Goal: Task Accomplishment & Management: Complete application form

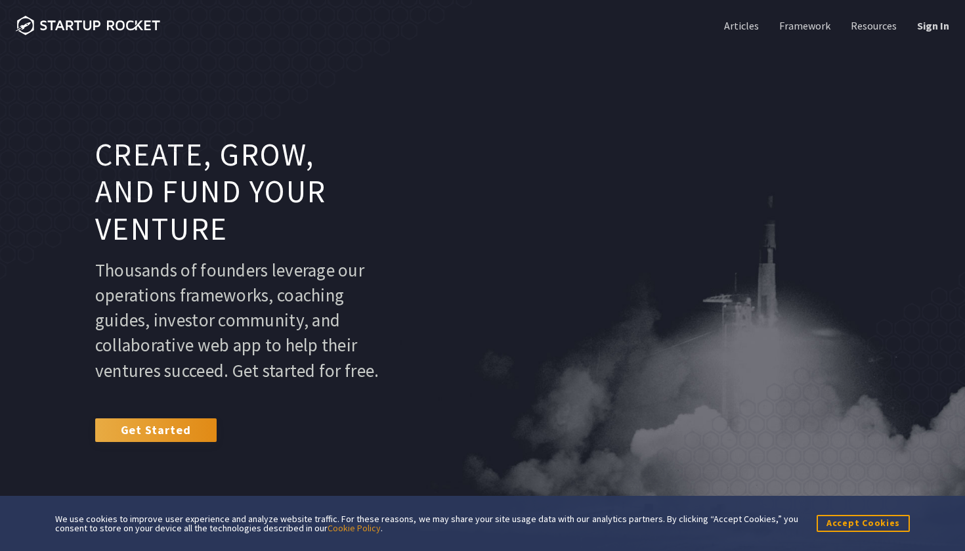
click at [121, 439] on link "Get Started" at bounding box center [155, 430] width 121 height 24
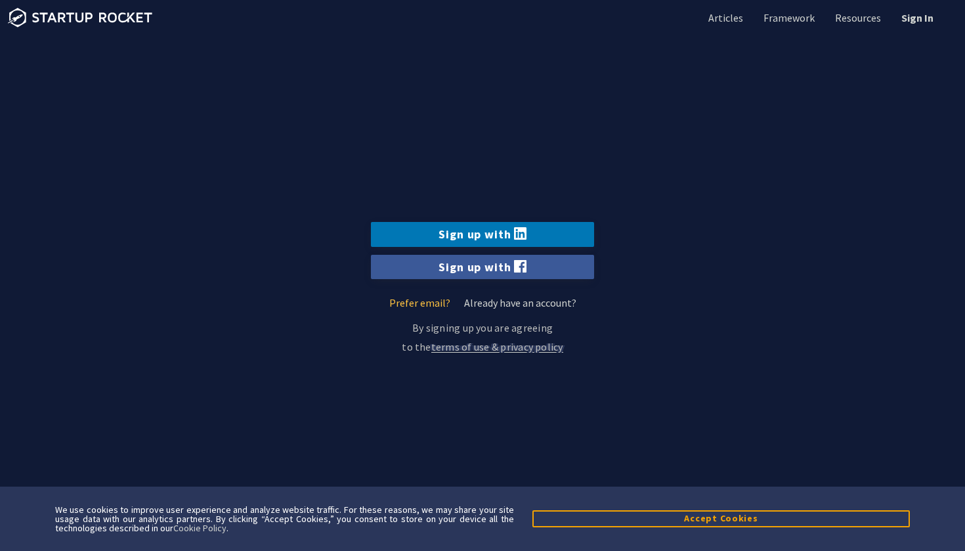
click at [427, 306] on link "Prefer email?" at bounding box center [419, 302] width 61 height 13
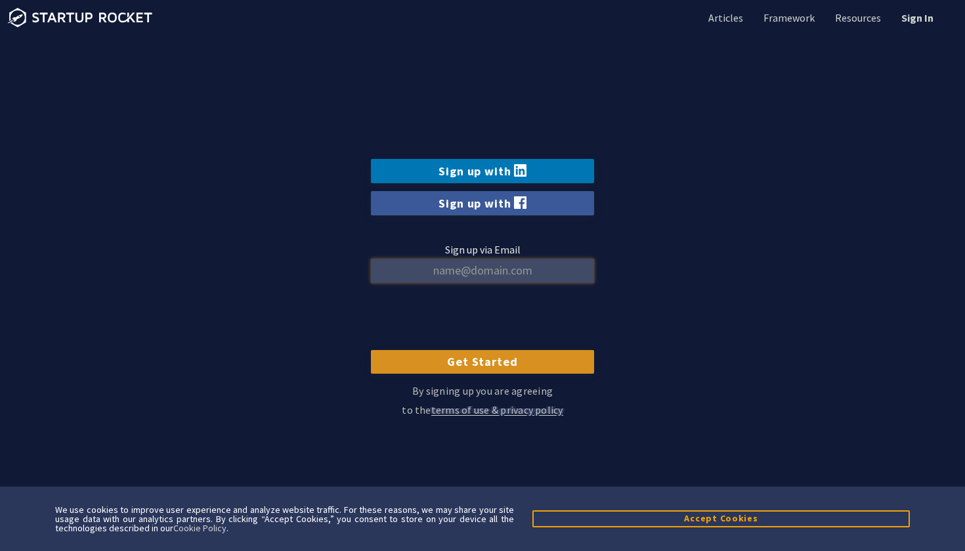
click at [461, 279] on input "Sign up via Email" at bounding box center [482, 271] width 223 height 24
type input "[EMAIL_ADDRESS][DOMAIN_NAME]"
click at [482, 362] on input "Get Started" at bounding box center [482, 362] width 223 height 24
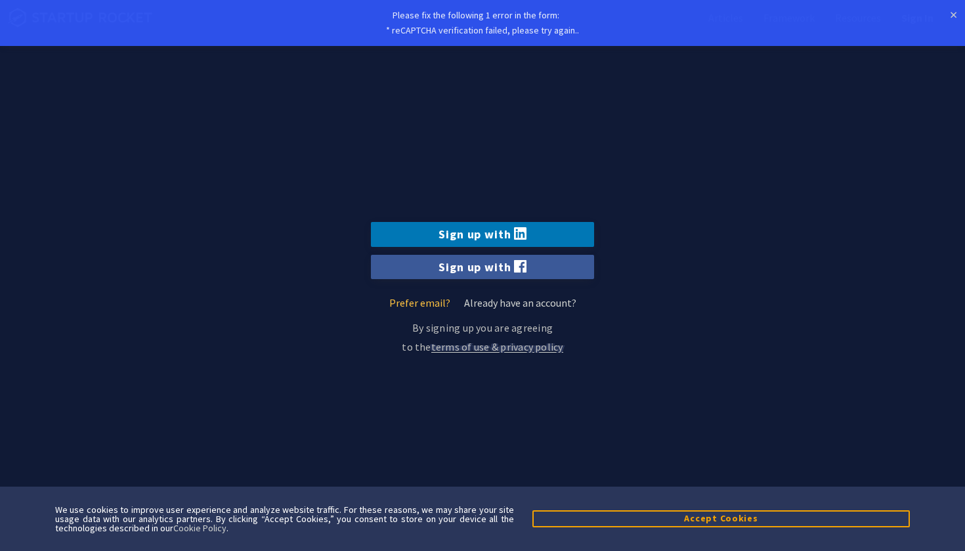
click at [423, 306] on link "Prefer email?" at bounding box center [419, 302] width 61 height 13
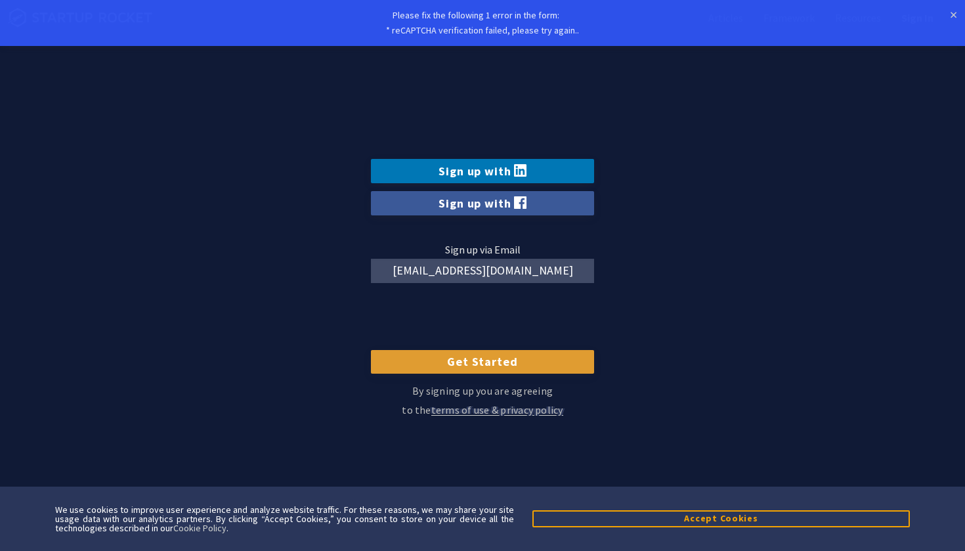
click at [490, 359] on input "Get Started" at bounding box center [482, 362] width 223 height 24
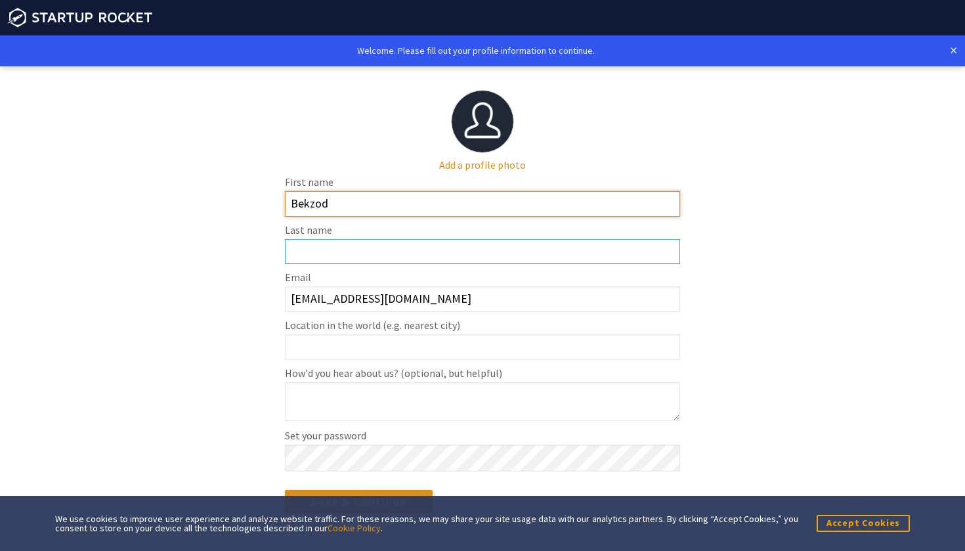
type input "Bekzod"
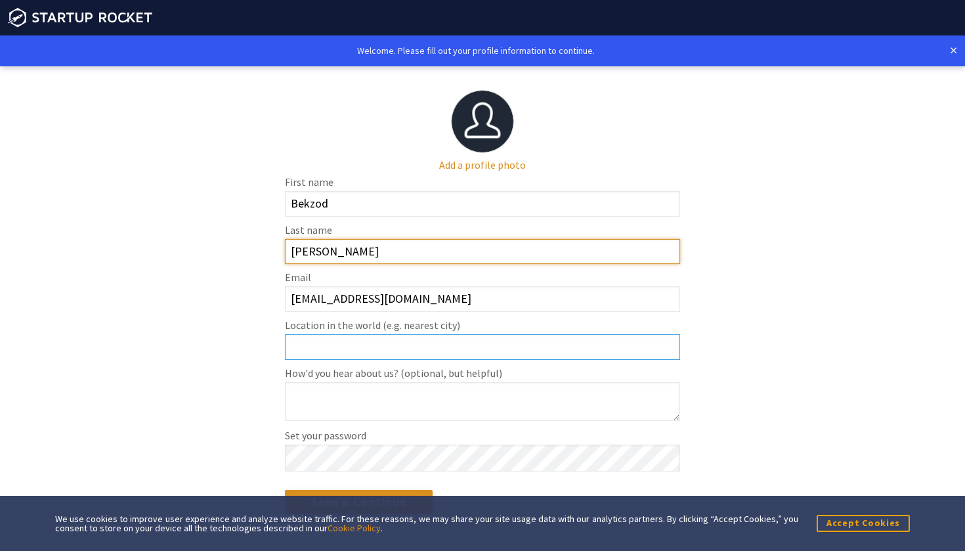
type input "Durjanov"
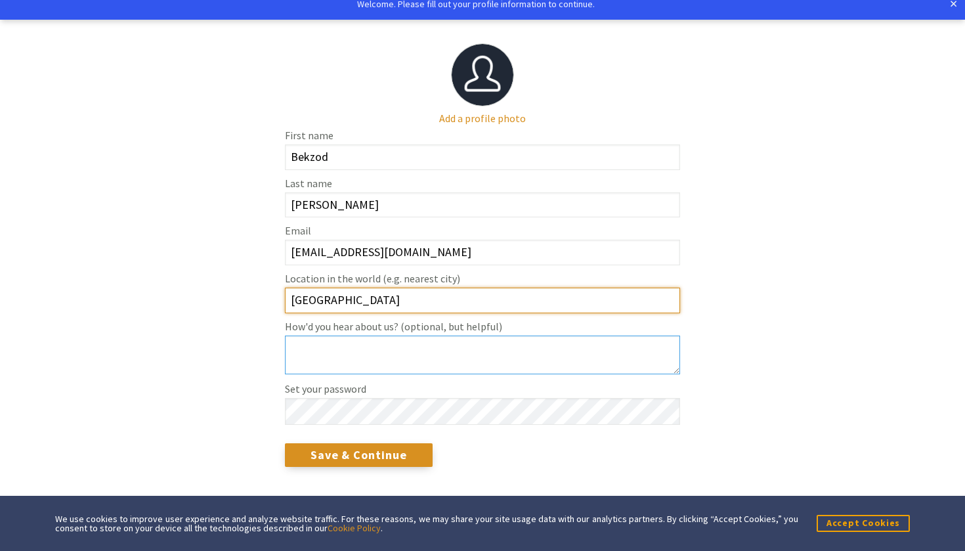
scroll to position [47, 0]
type input "Uzbekistan"
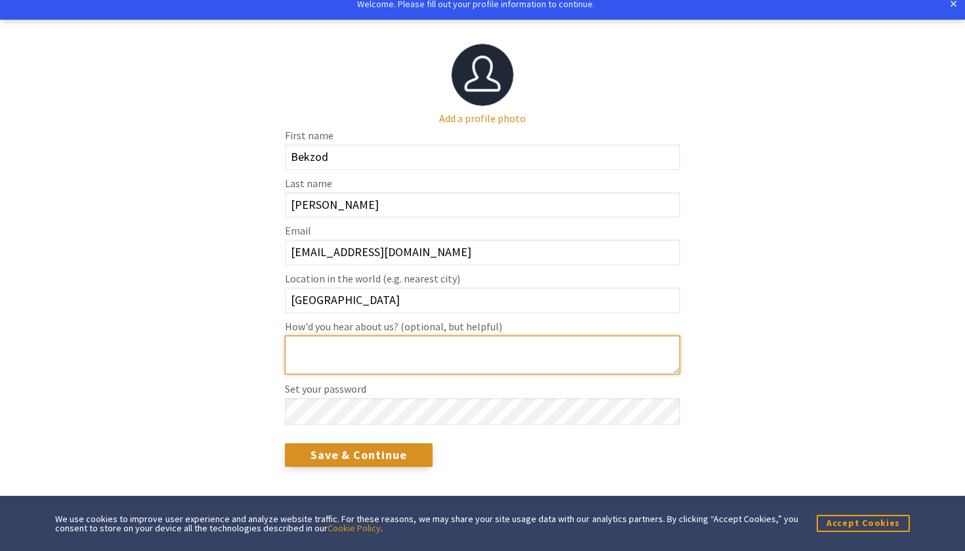
click at [447, 369] on textarea "How'd you hear about us? (optional, but helpful)" at bounding box center [482, 354] width 395 height 39
click at [346, 374] on textarea "How'd you hear about us? (optional, but helpful)" at bounding box center [482, 354] width 395 height 39
type textarea "got recommended"
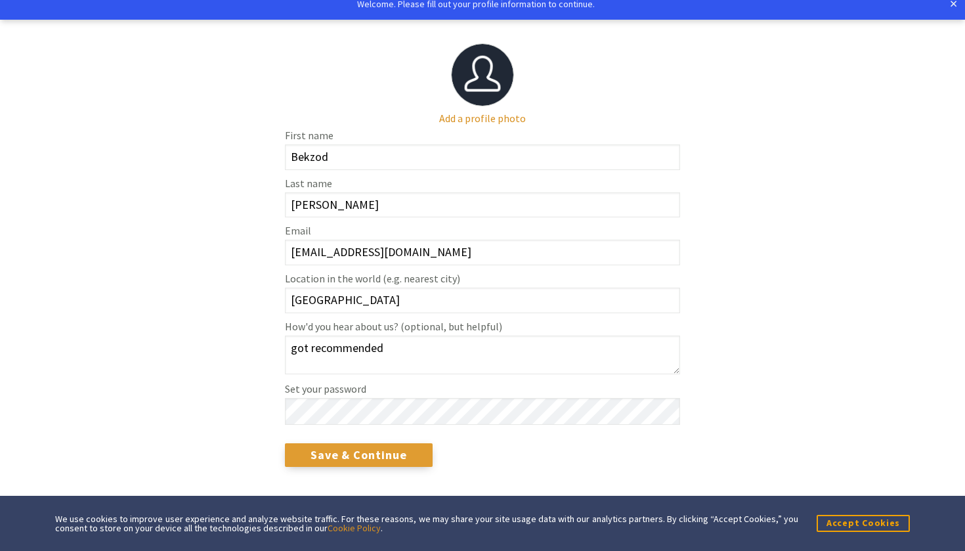
click at [342, 462] on input "Save & Continue" at bounding box center [359, 455] width 148 height 24
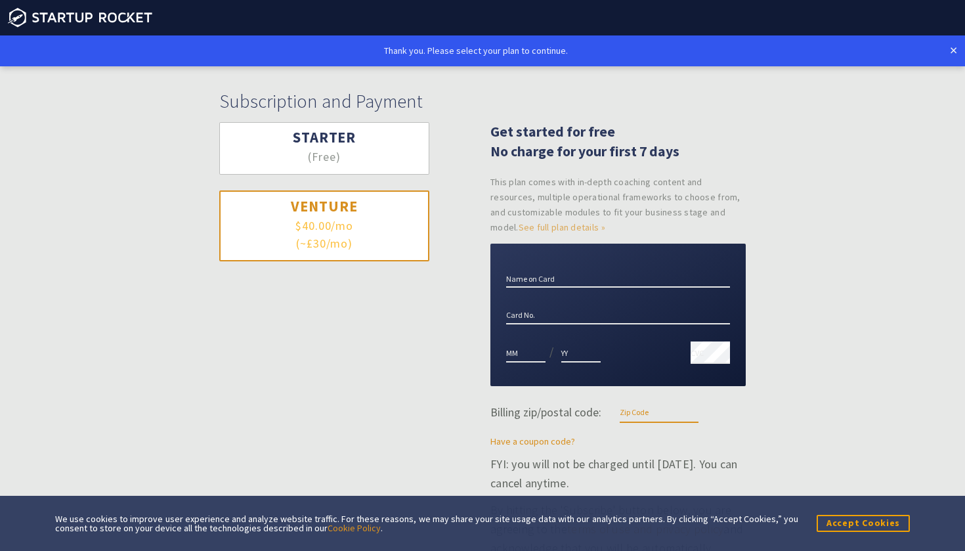
click at [408, 154] on button "Starter (Free)" at bounding box center [324, 148] width 210 height 53
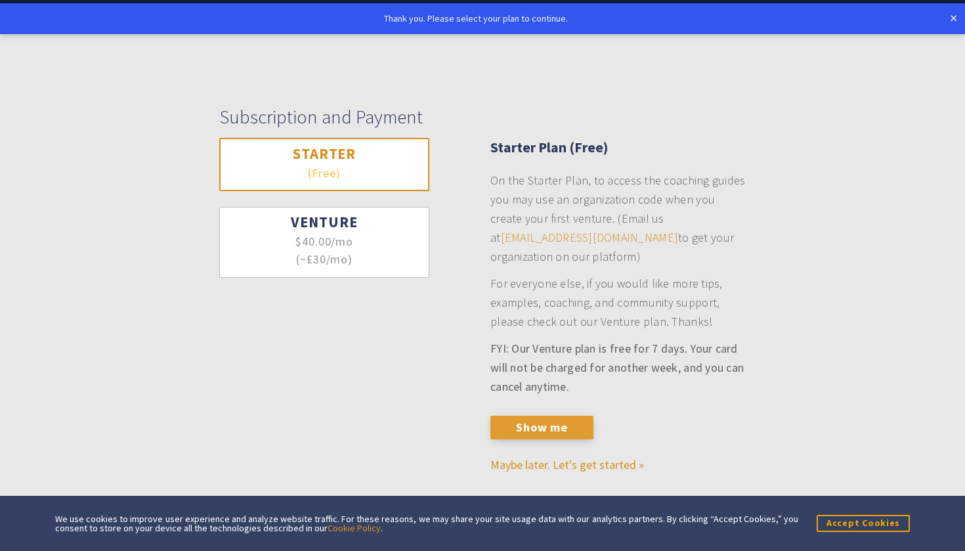
scroll to position [32, 0]
click at [517, 433] on button "Show me" at bounding box center [541, 427] width 103 height 24
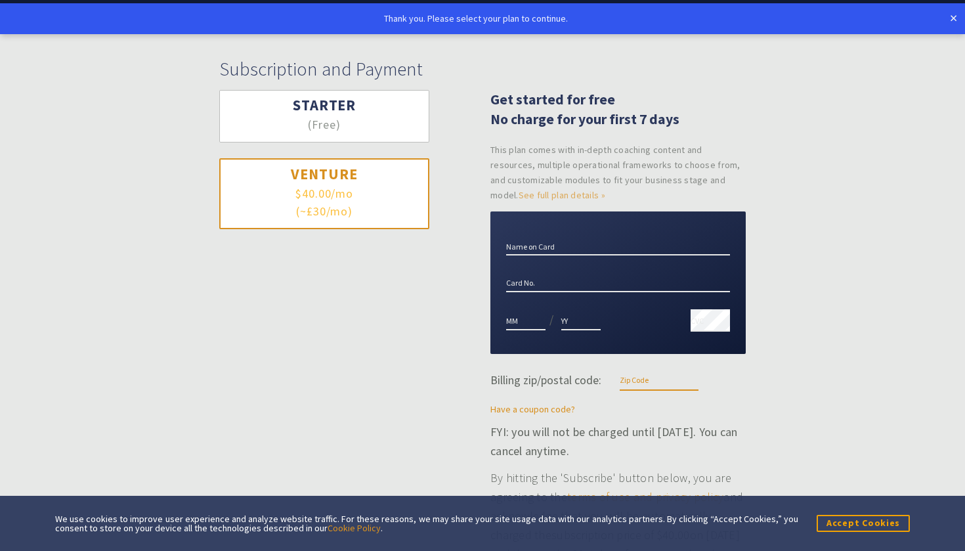
click at [374, 137] on button "Starter (Free)" at bounding box center [324, 116] width 210 height 53
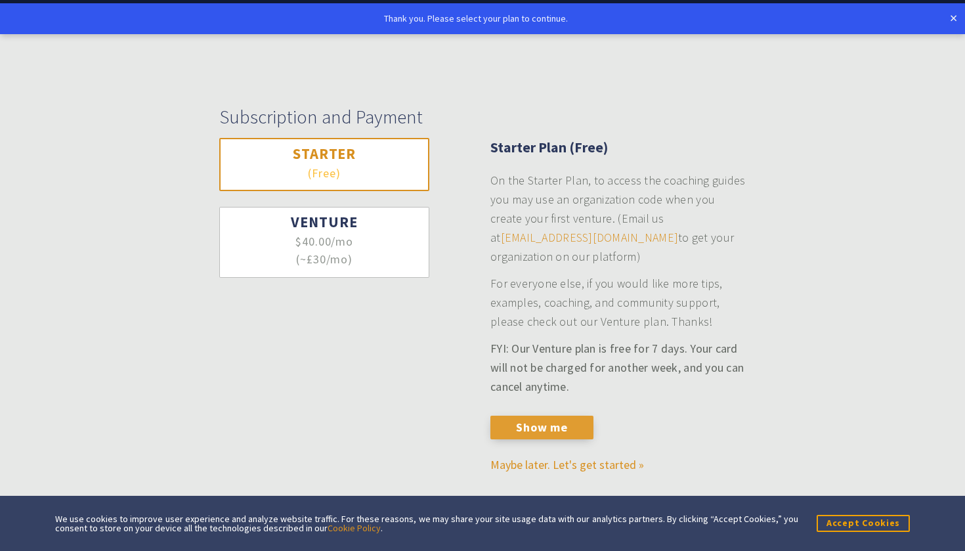
click at [511, 423] on button "Show me" at bounding box center [541, 427] width 103 height 24
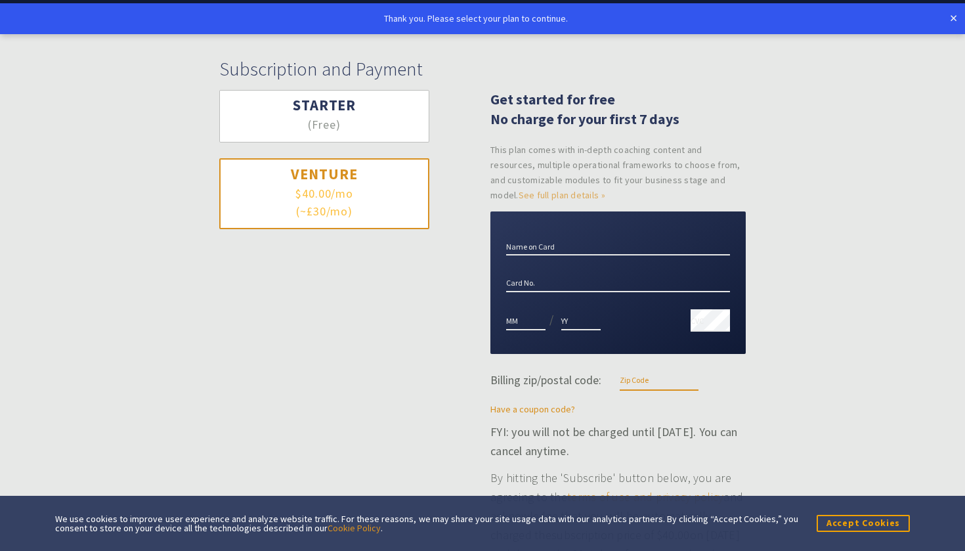
click at [358, 108] on h3 "Starter" at bounding box center [324, 105] width 159 height 19
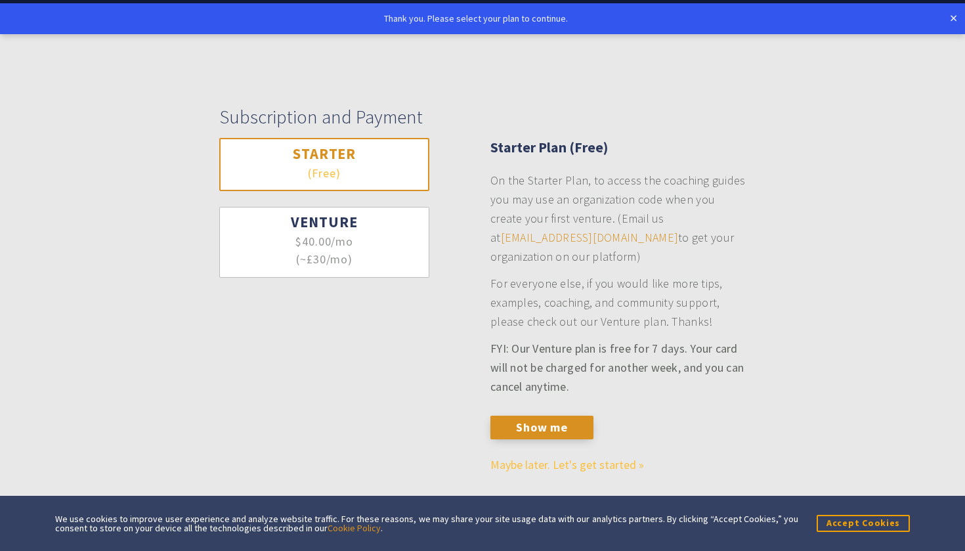
click at [507, 458] on link "Maybe later. Let's get started »" at bounding box center [567, 464] width 154 height 15
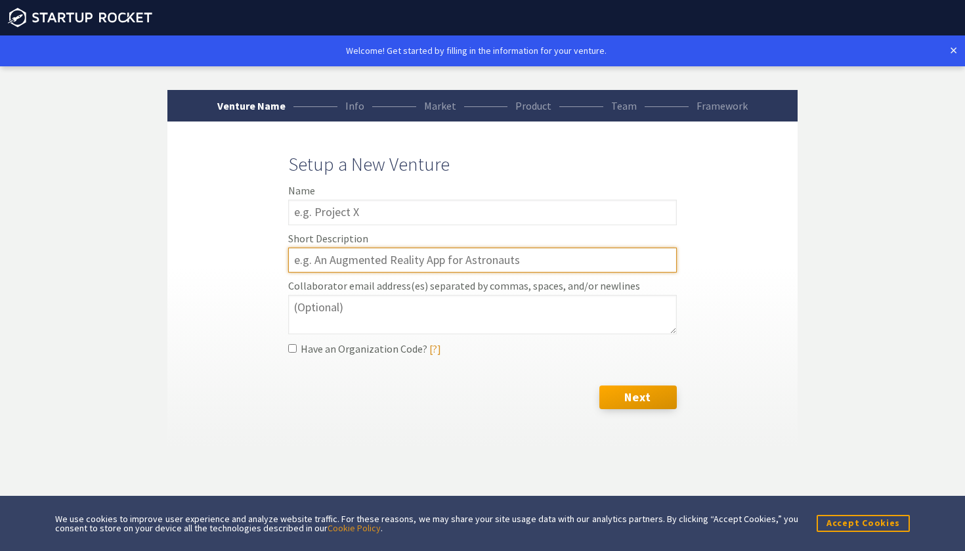
click at [341, 258] on input "text" at bounding box center [482, 260] width 388 height 26
type input "F"
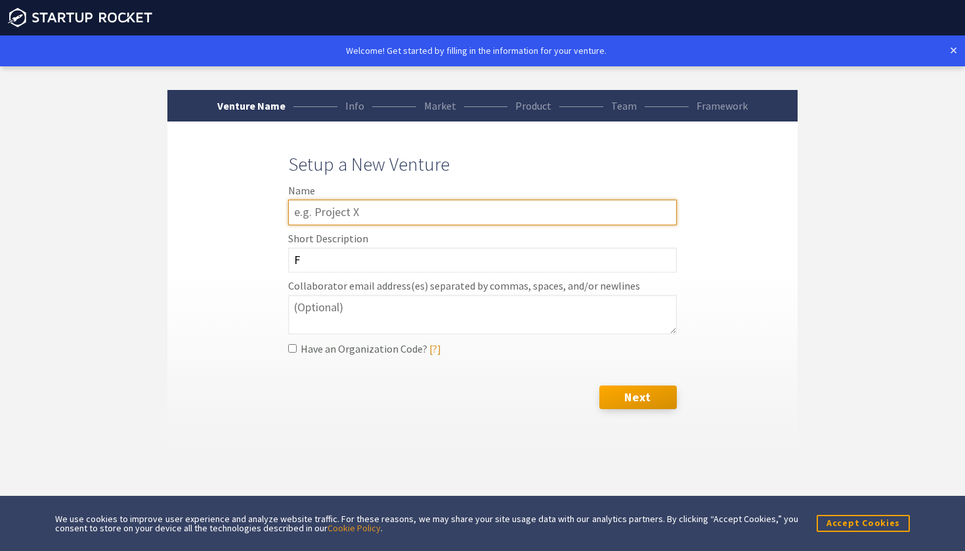
click at [327, 217] on input "text" at bounding box center [482, 212] width 388 height 26
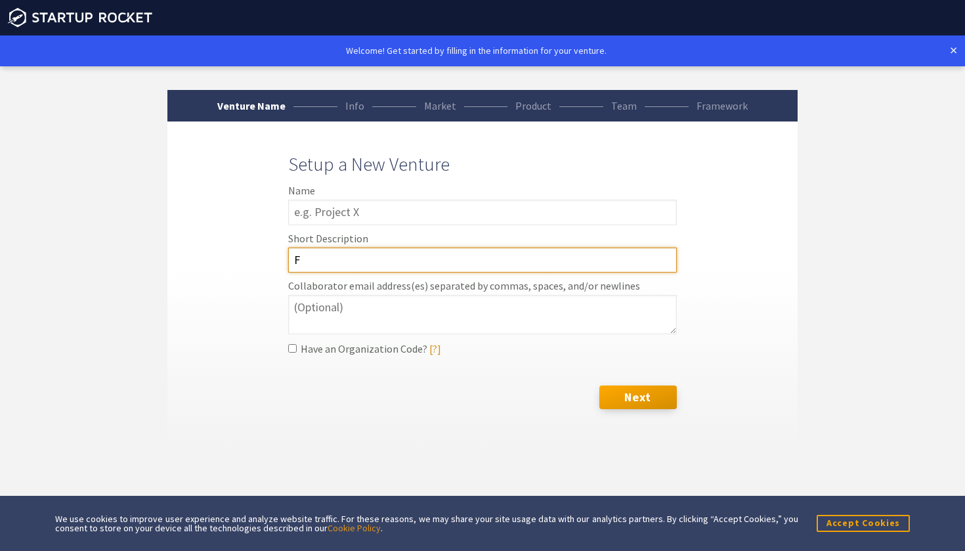
click at [321, 258] on input "F" at bounding box center [482, 260] width 388 height 26
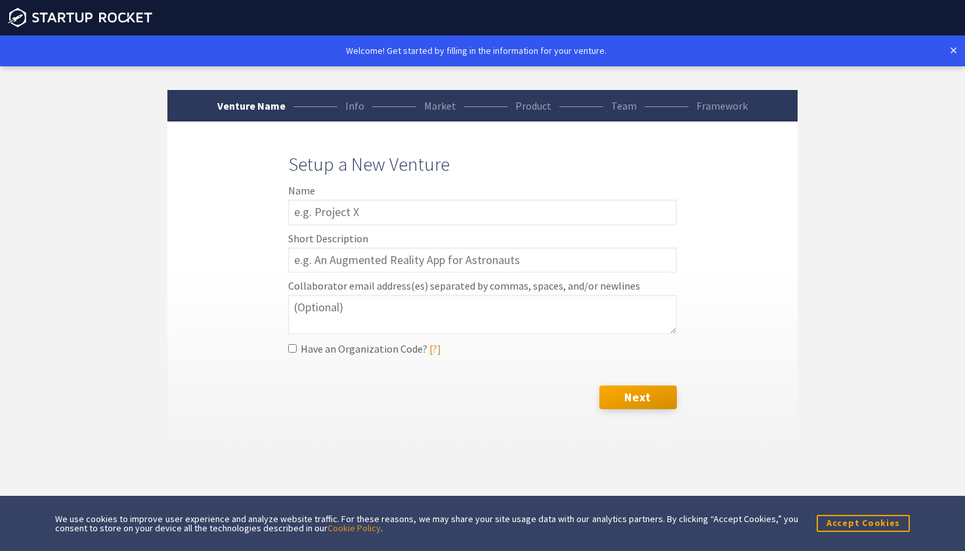
click at [312, 194] on label "Name" at bounding box center [482, 190] width 388 height 10
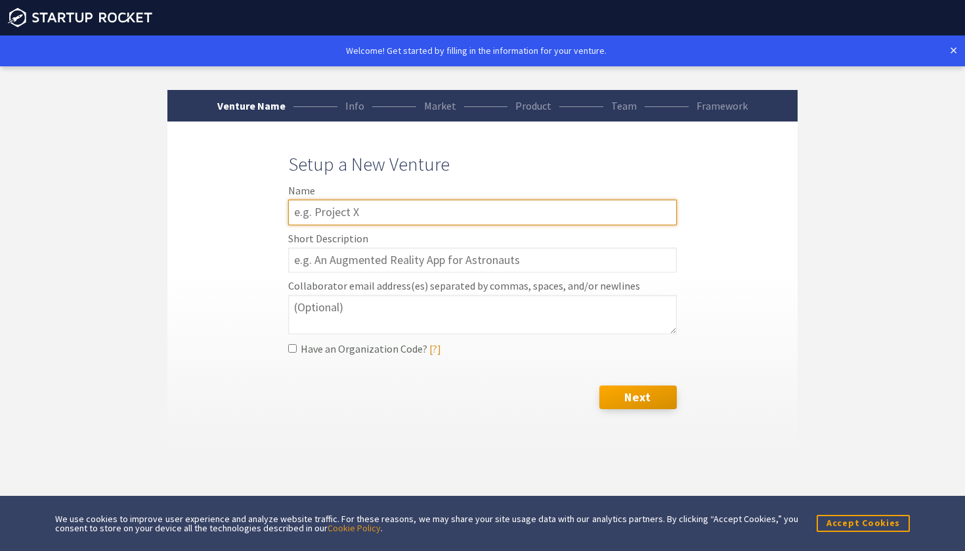
click at [303, 211] on input "text" at bounding box center [482, 212] width 388 height 26
type input "F"
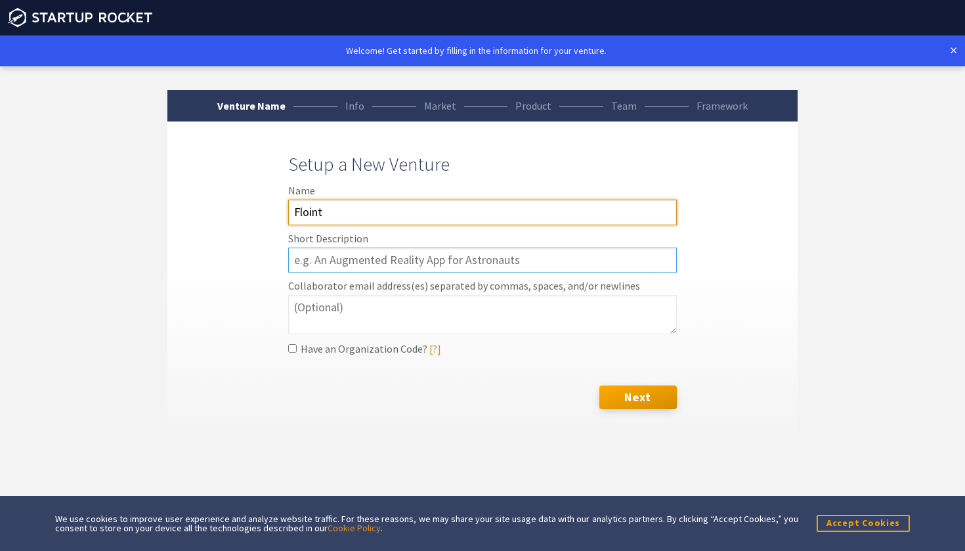
type input "Floint"
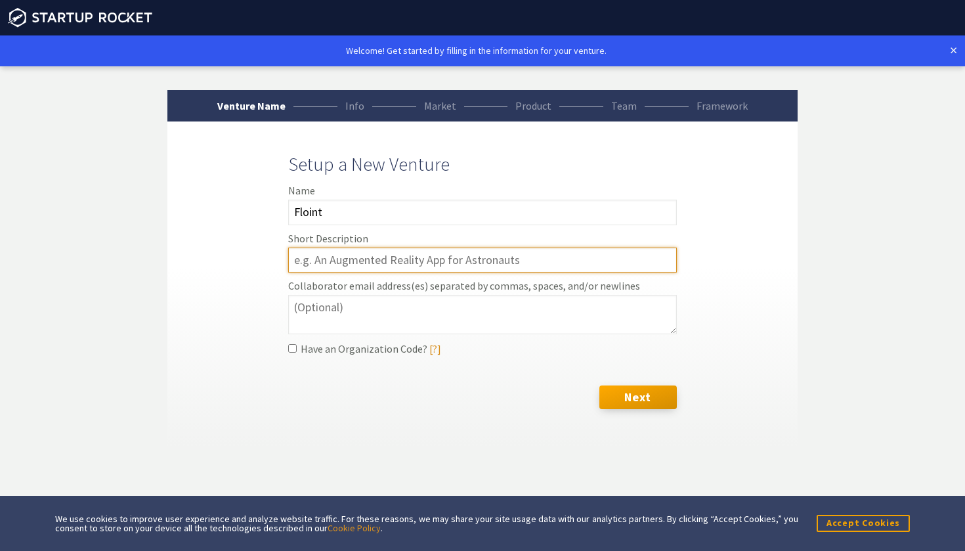
click at [323, 261] on input "text" at bounding box center [482, 260] width 388 height 26
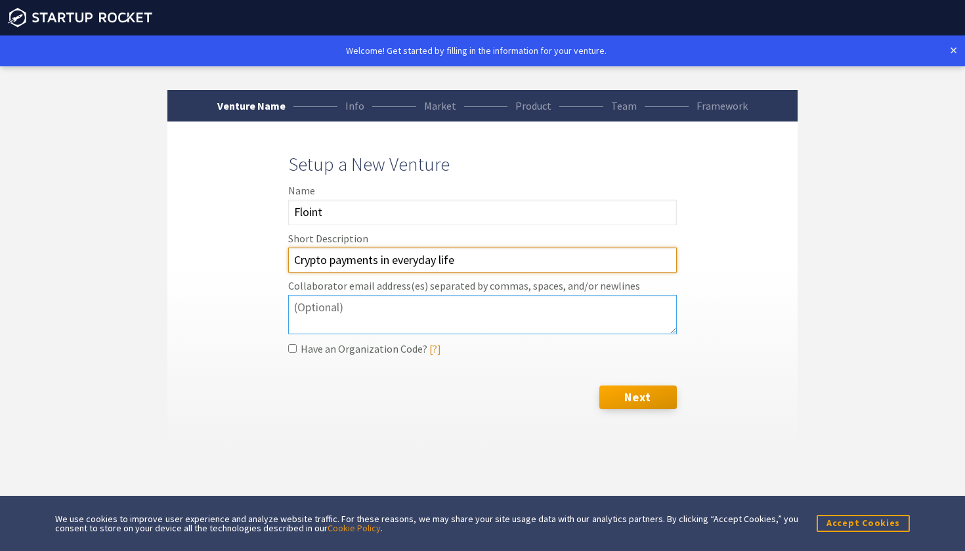
type input "Crypto payments in everyday life"
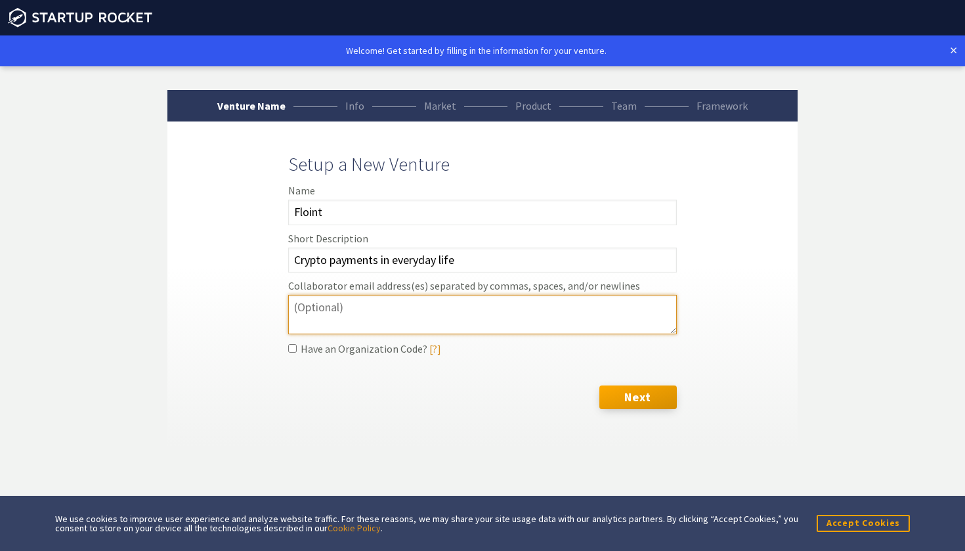
click at [428, 303] on textarea "Collaborator email address(es) separated by commas, spaces, and/or newlines" at bounding box center [482, 314] width 388 height 39
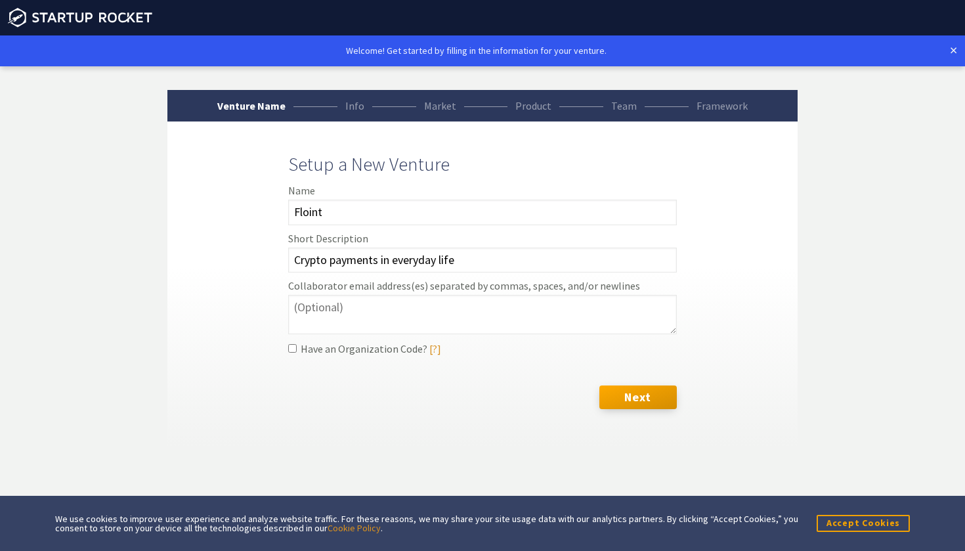
click at [292, 352] on input "Have an Organization Code? [?]" at bounding box center [292, 348] width 9 height 9
click at [292, 351] on input "Have an Organization Code? [?]" at bounding box center [292, 348] width 9 height 9
checkbox input "false"
click at [631, 397] on button "Next" at bounding box center [637, 397] width 77 height 24
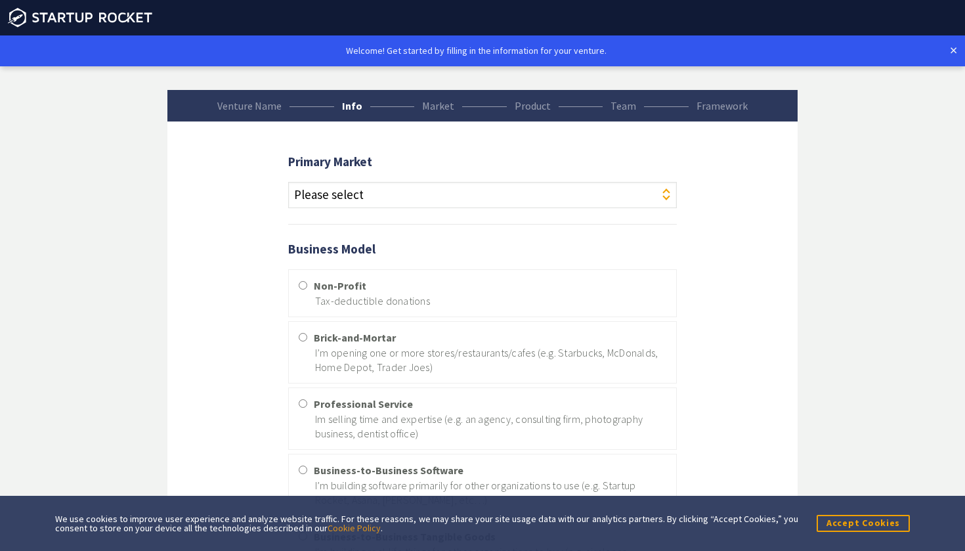
select select "31"
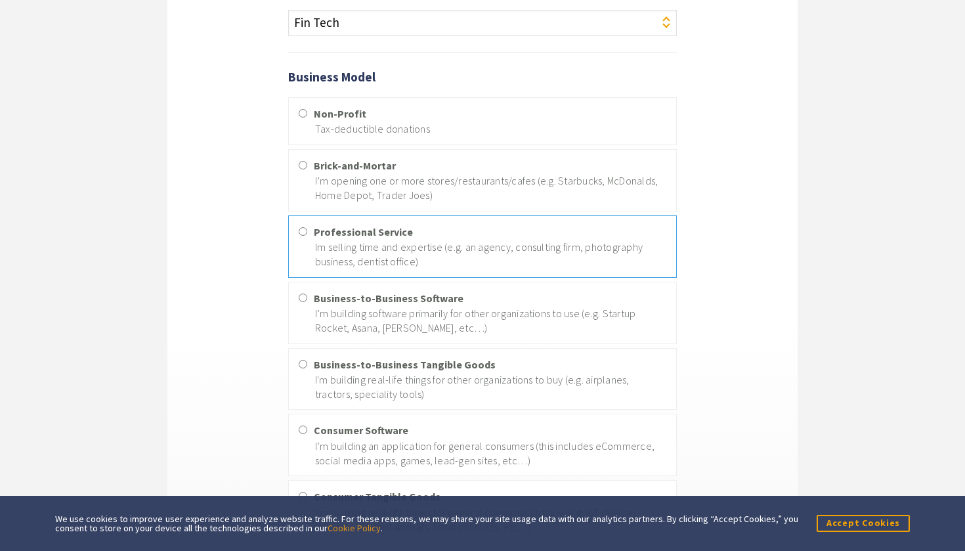
scroll to position [176, 0]
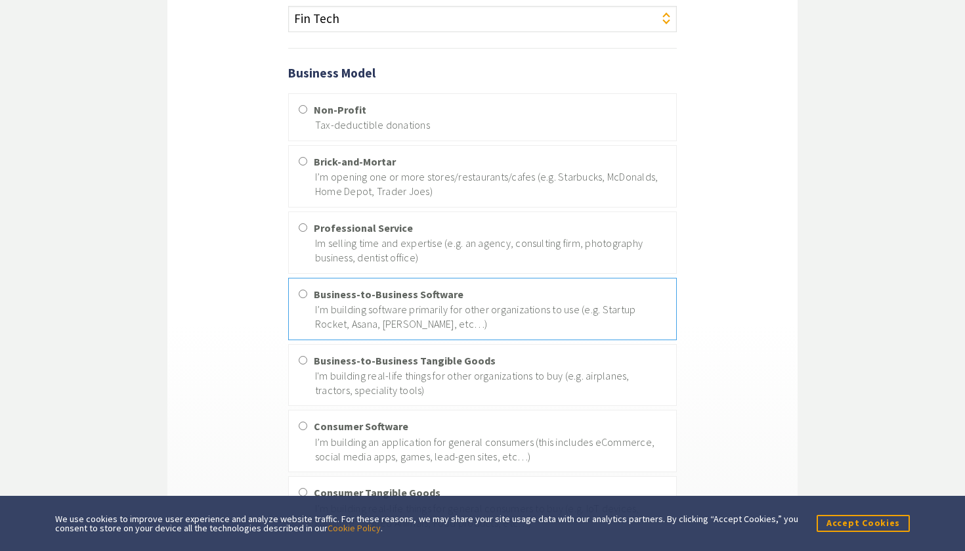
click at [447, 310] on p "I’m building software primarily for other organizations to use (e.g. Startup Ro…" at bounding box center [490, 317] width 351 height 30
click at [307, 298] on input "Business-to-Business Software I’m building software primarily for other organiz…" at bounding box center [303, 293] width 9 height 9
radio input "true"
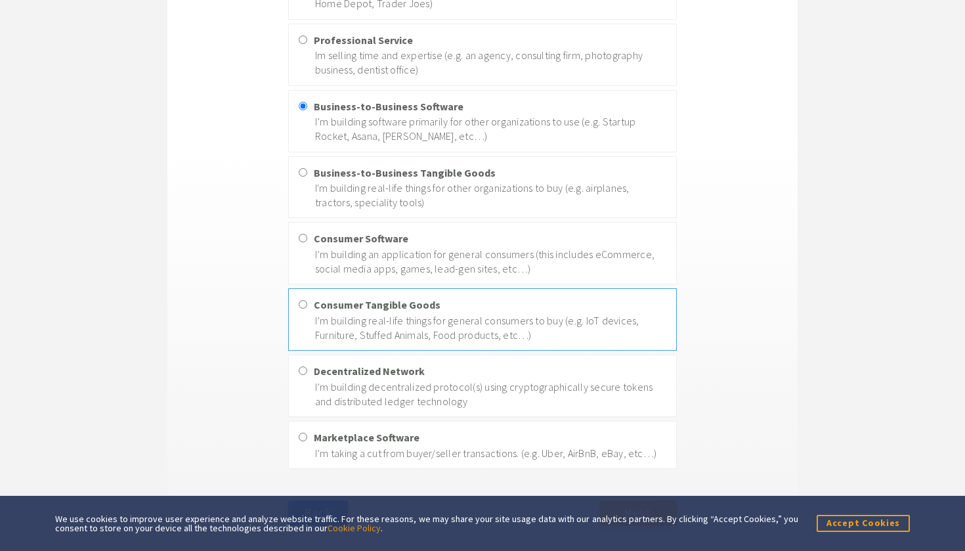
scroll to position [363, 0]
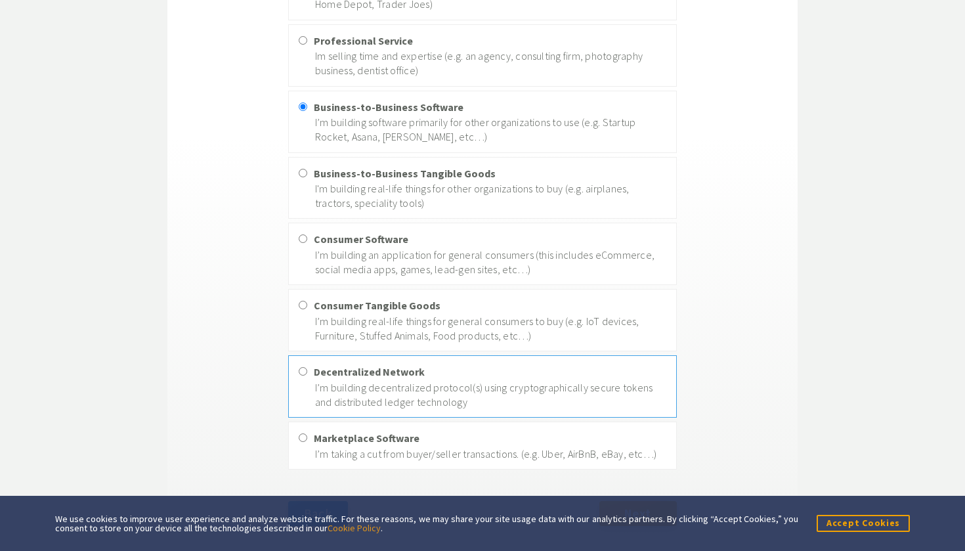
click at [436, 364] on label "Decentralized Network I’m building decentralized protocol(s) using cryptographi…" at bounding box center [482, 386] width 388 height 62
click at [307, 367] on input "Decentralized Network I’m building decentralized protocol(s) using cryptographi…" at bounding box center [303, 371] width 9 height 9
radio input "true"
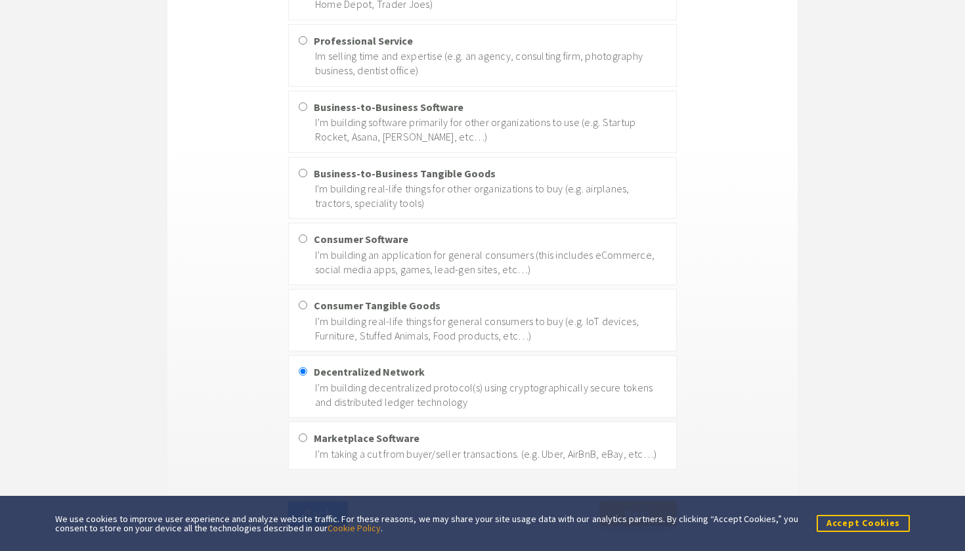
click at [873, 520] on button "Accept Cookies" at bounding box center [862, 522] width 93 height 16
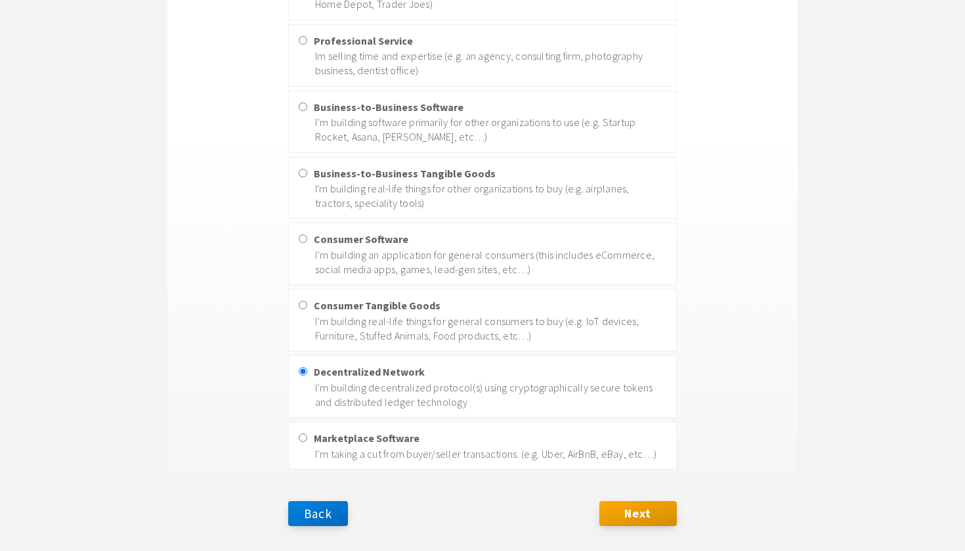
click at [873, 520] on div "Venture Name Info Market Product Team Framework Primary Market Please select Ag…" at bounding box center [482, 138] width 933 height 822
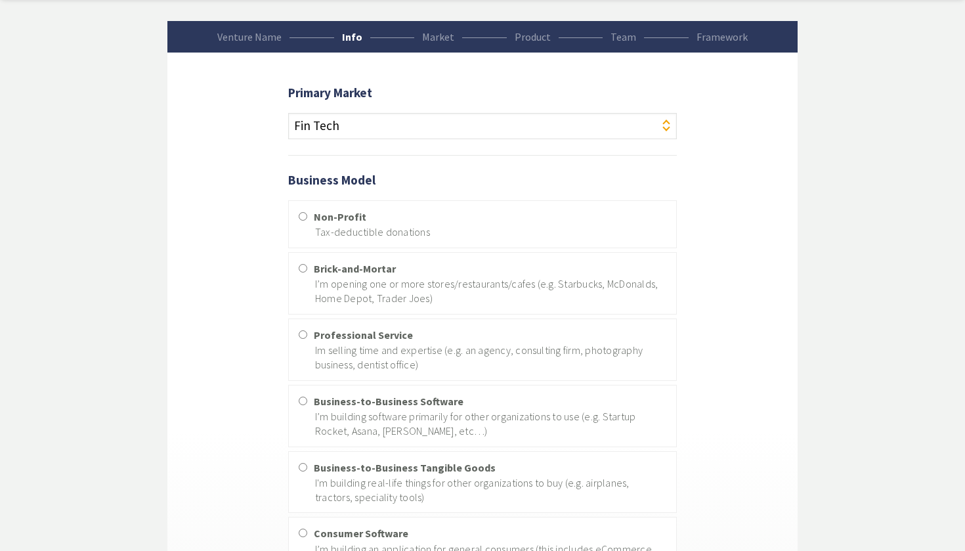
scroll to position [75, 0]
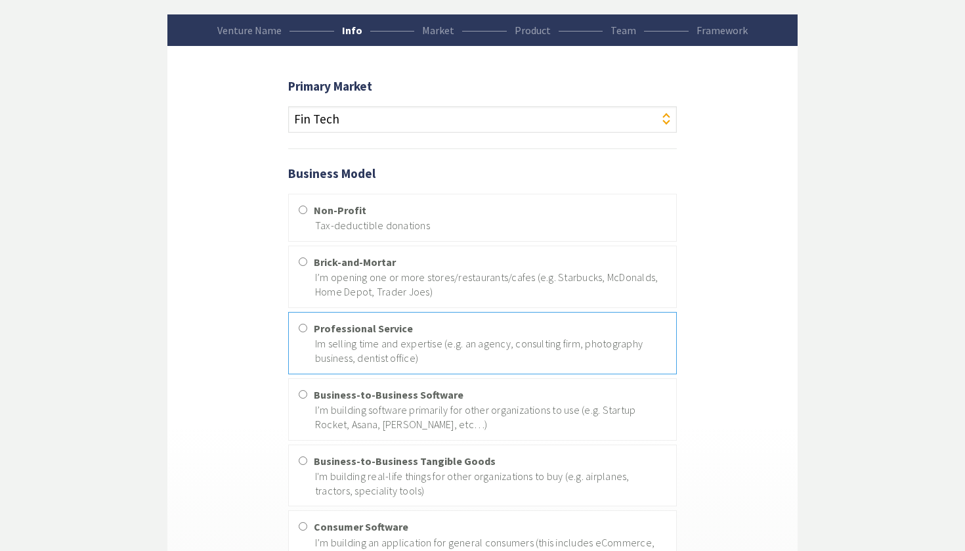
click at [581, 337] on p "Im selling time and expertise (e.g. an agency, consulting firm, photography bus…" at bounding box center [490, 351] width 351 height 30
click at [307, 332] on input "Professional Service Im selling time and expertise (e.g. an agency, consulting …" at bounding box center [303, 328] width 9 height 9
radio input "true"
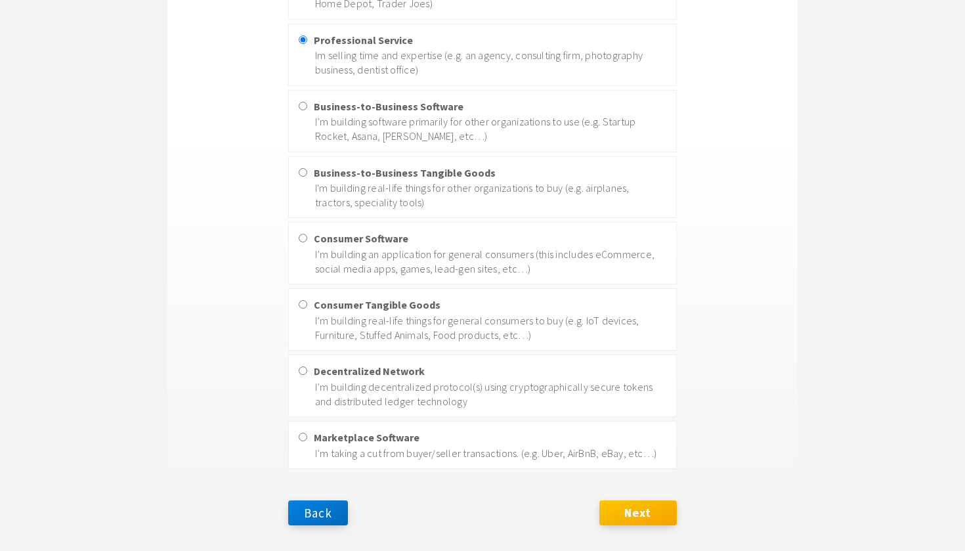
scroll to position [363, 0]
click at [615, 507] on button "Next" at bounding box center [637, 513] width 77 height 25
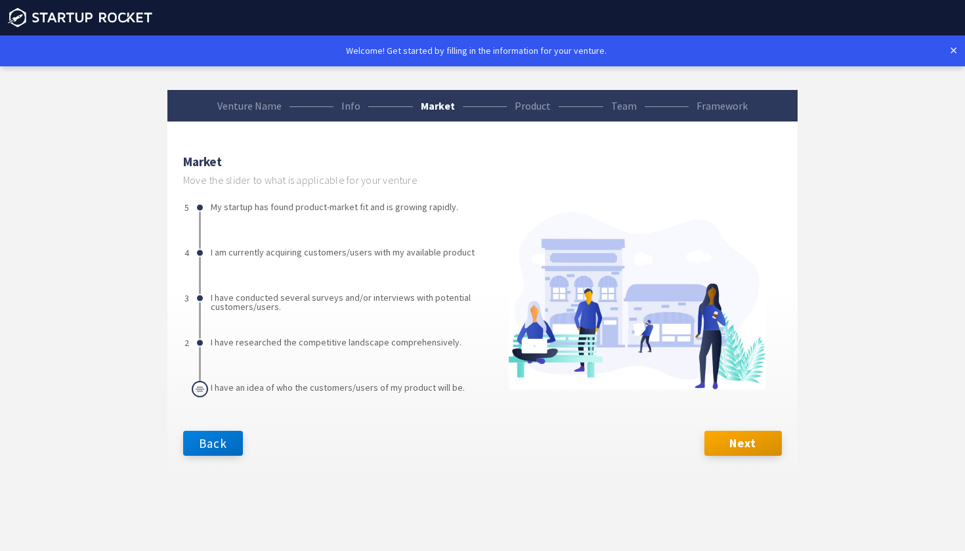
click at [199, 339] on div "My startup has found product-market fit and is growing rapidly. I am currently …" at bounding box center [200, 300] width 2 height 197
click at [199, 388] on div "My startup has found product-market fit and is growing rapidly. I am currently …" at bounding box center [200, 300] width 2 height 197
drag, startPoint x: 195, startPoint y: 389, endPoint x: 207, endPoint y: 333, distance: 57.2
click at [207, 333] on div "2 My startup has found product-market fit and is growing rapidly. I am currentl…" at bounding box center [482, 300] width 598 height 197
drag, startPoint x: 203, startPoint y: 341, endPoint x: 188, endPoint y: 391, distance: 51.9
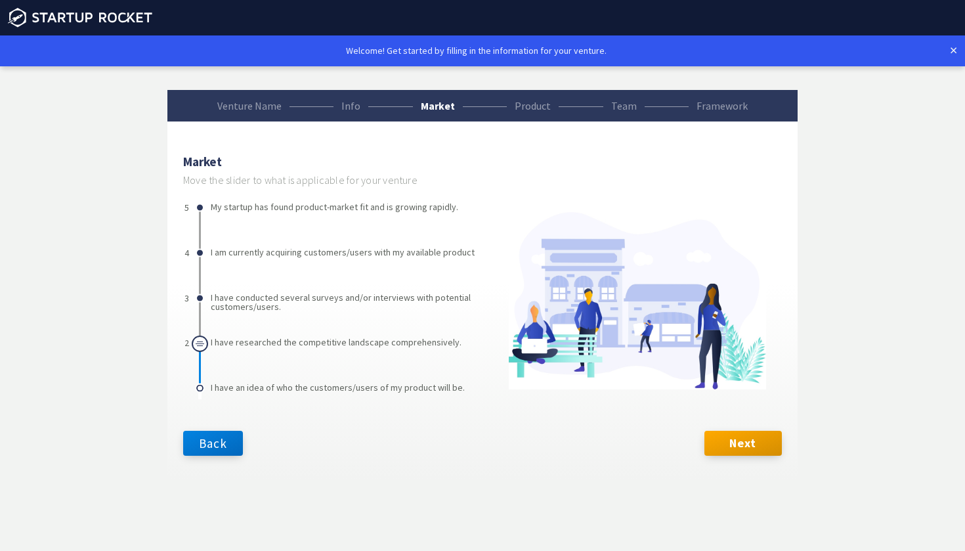
click at [199, 340] on div "My startup has found product-market fit and is growing rapidly. I am currently …" at bounding box center [200, 300] width 2 height 197
click at [704, 437] on button "Next" at bounding box center [742, 442] width 77 height 25
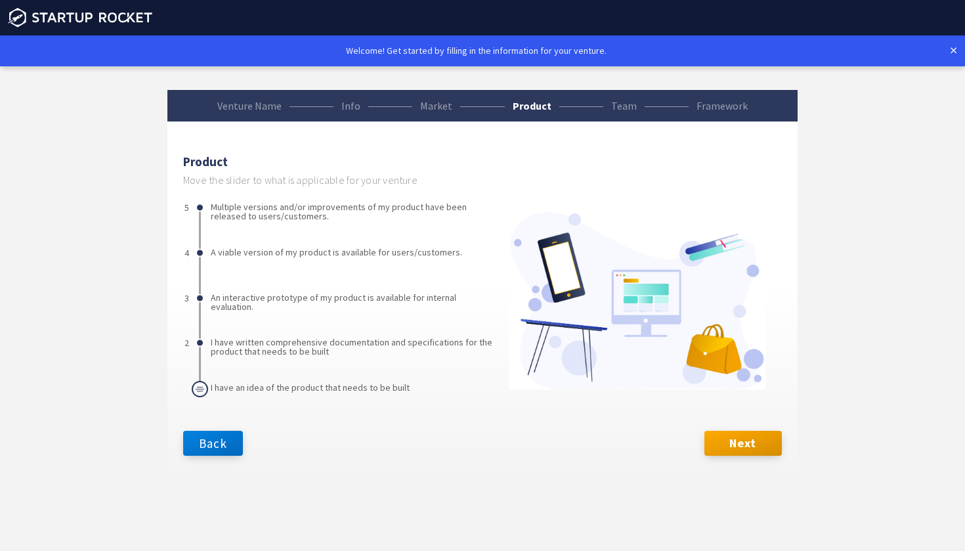
click at [206, 342] on div "Multiple versions and/or improvements of my product have been released to users…" at bounding box center [482, 300] width 598 height 197
click at [199, 341] on div "Multiple versions and/or improvements of my product have been released to users…" at bounding box center [200, 300] width 2 height 197
click at [730, 446] on button "Next" at bounding box center [742, 442] width 77 height 25
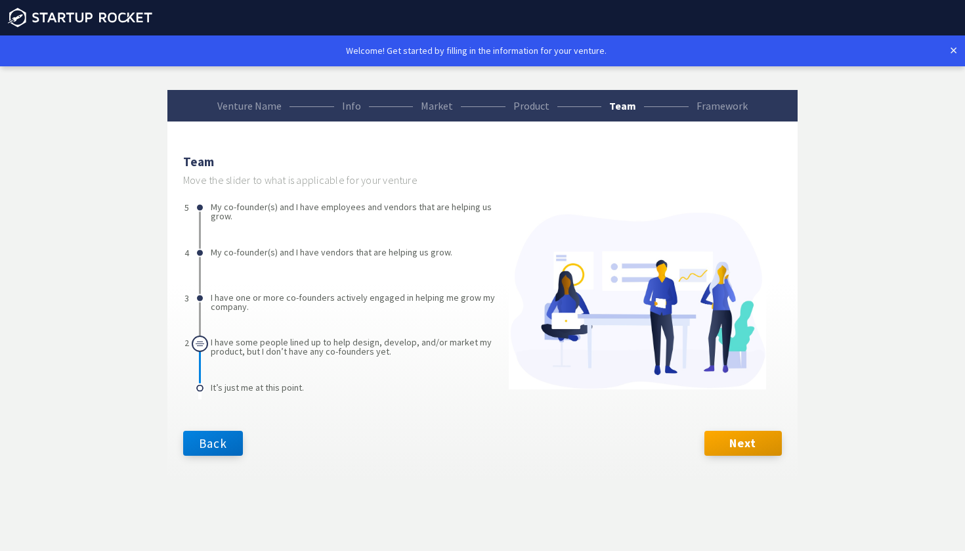
click at [200, 344] on div "My co-founder(s) and I have employees and vendors that are helping us grow. My …" at bounding box center [200, 300] width 2 height 197
click at [716, 436] on button "Next" at bounding box center [742, 442] width 77 height 25
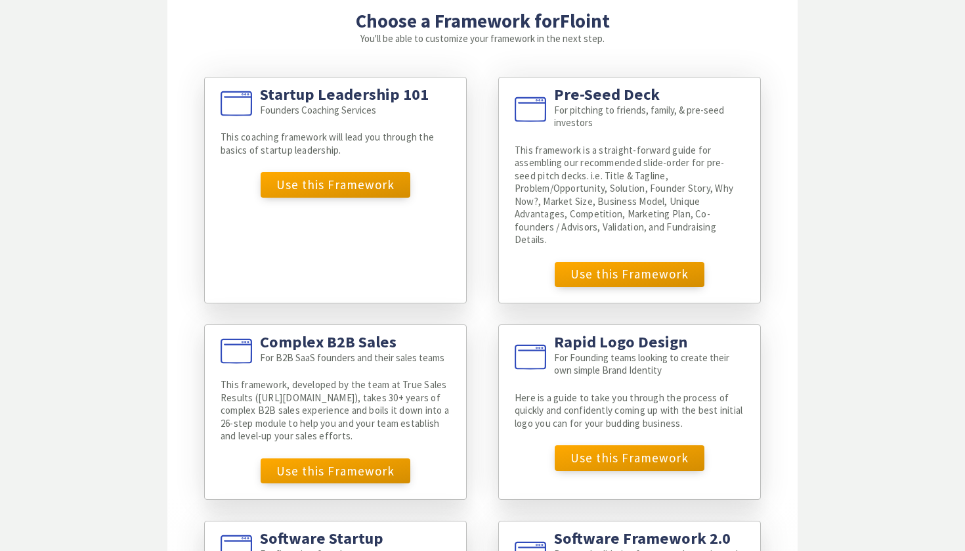
scroll to position [141, 0]
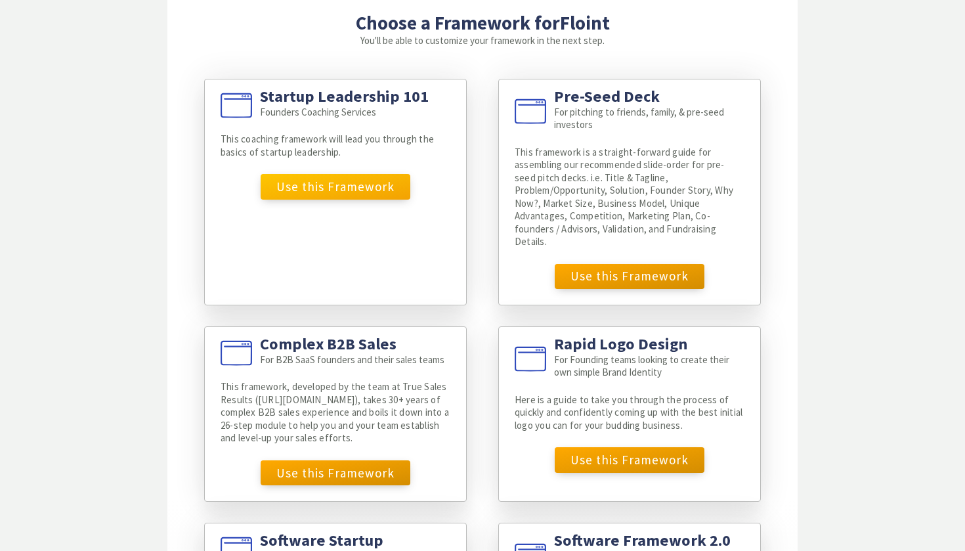
click at [337, 178] on button "Use this Framework" at bounding box center [336, 186] width 150 height 25
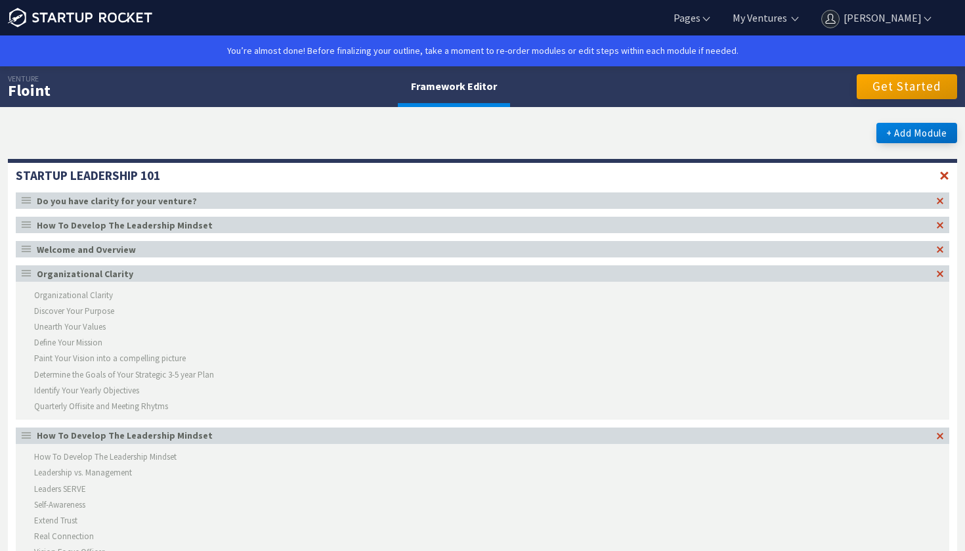
click at [299, 201] on div "Do you have clarity for your venture?" at bounding box center [484, 200] width 894 height 9
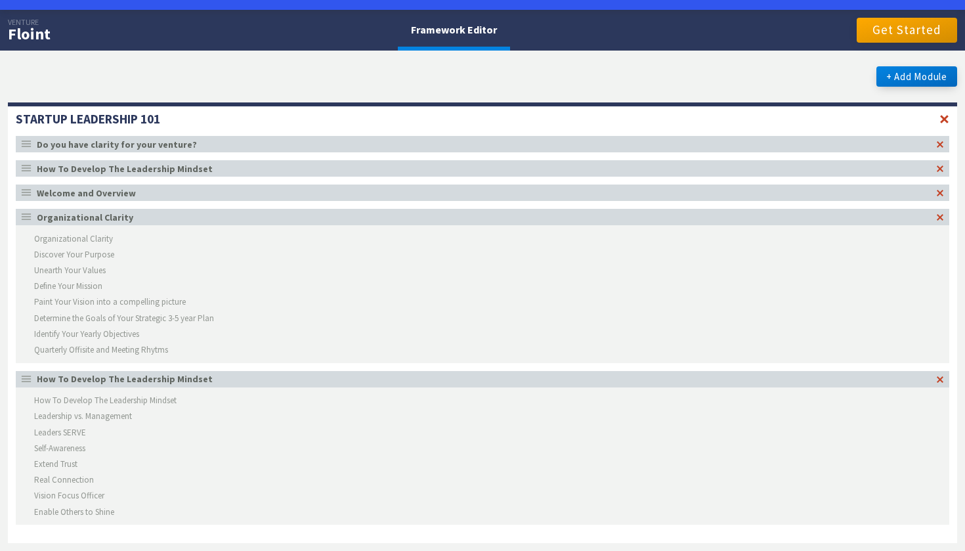
scroll to position [56, 0]
click at [100, 241] on li "Organizational Clarity" at bounding box center [482, 238] width 933 height 16
click at [76, 406] on li "How To Develop The Leadership Mindset" at bounding box center [482, 400] width 933 height 16
click at [888, 37] on button "Get Started" at bounding box center [906, 30] width 100 height 25
click at [31, 33] on div "Floint" at bounding box center [29, 34] width 43 height 16
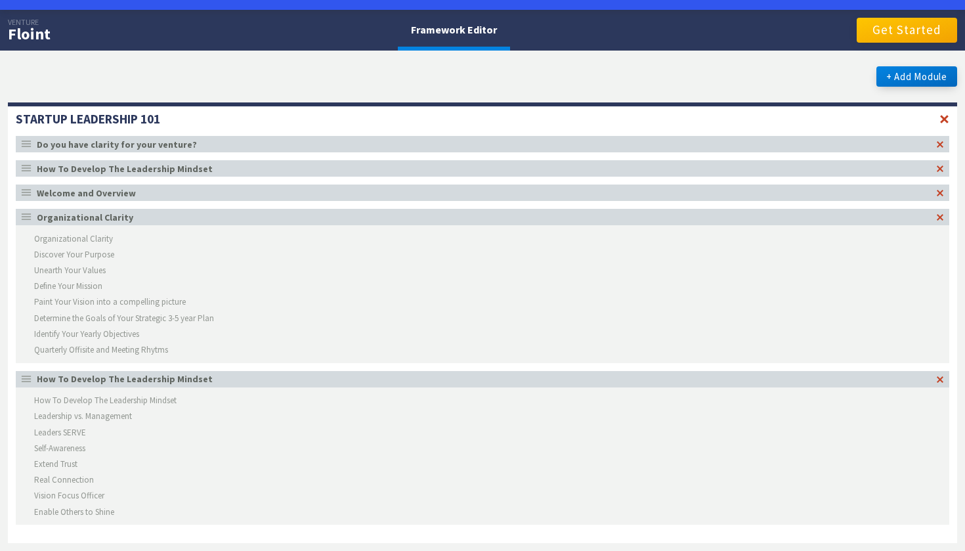
click at [898, 34] on button "Get Started" at bounding box center [906, 30] width 100 height 25
click at [942, 115] on div at bounding box center [944, 119] width 10 height 11
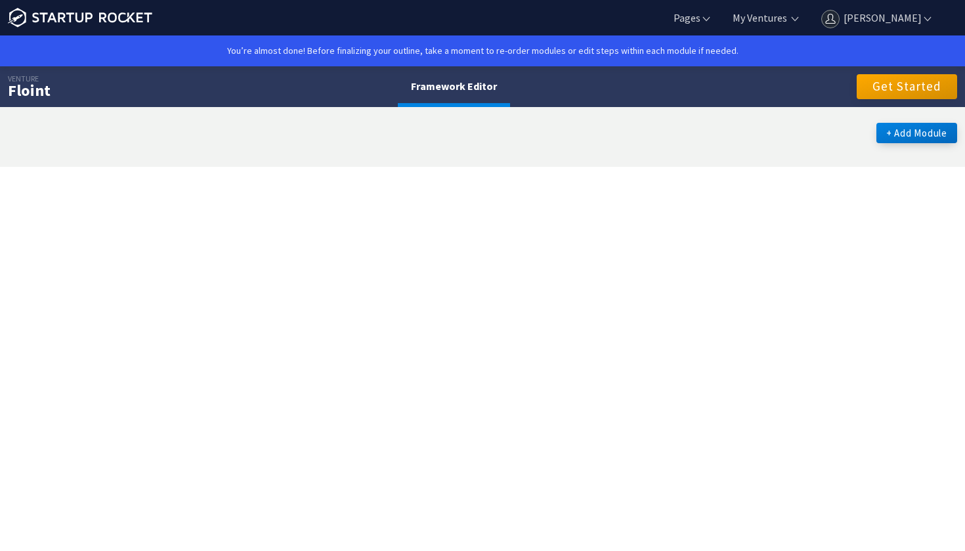
scroll to position [0, 0]
click at [884, 135] on button "+ Add Module" at bounding box center [916, 133] width 81 height 20
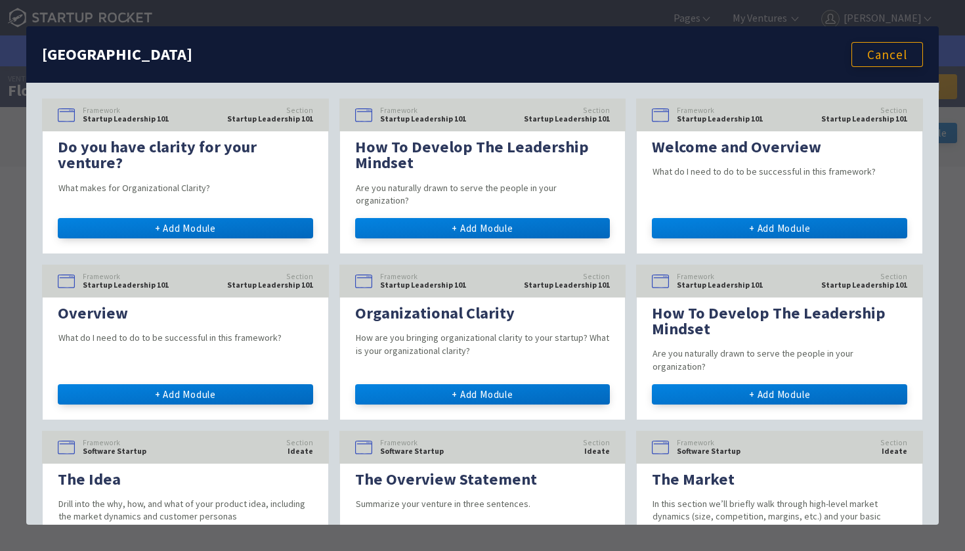
click at [296, 70] on header "Module Library Cancel" at bounding box center [482, 54] width 912 height 56
click at [49, 35] on header "Module Library Cancel" at bounding box center [482, 54] width 912 height 56
click at [858, 56] on button "Cancel" at bounding box center [887, 54] width 72 height 25
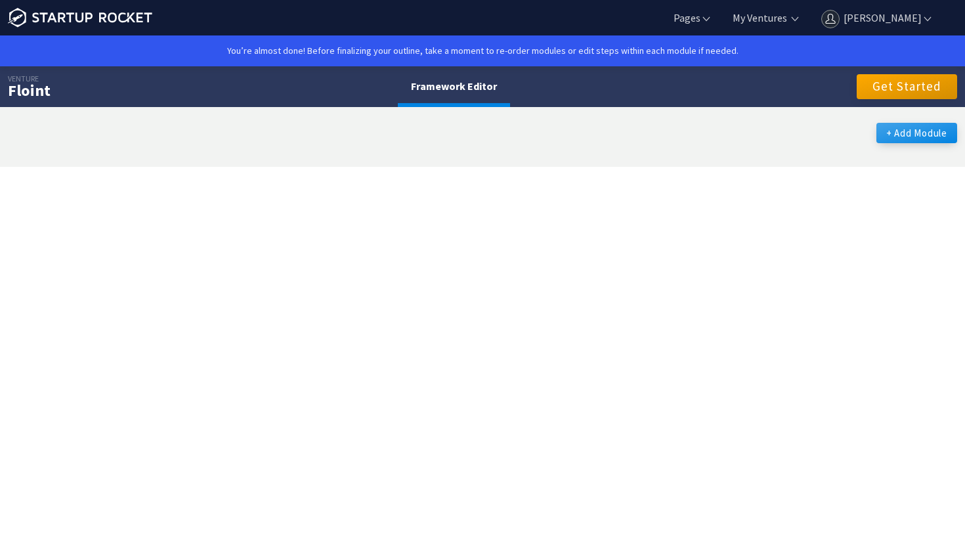
click at [910, 138] on button "+ Add Module" at bounding box center [916, 133] width 81 height 20
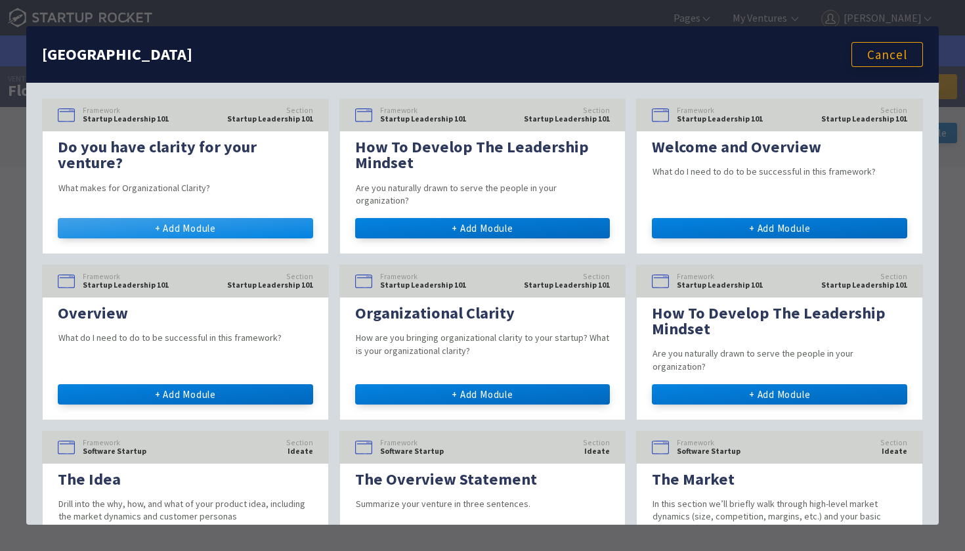
click at [236, 218] on button "+ Add Module" at bounding box center [185, 228] width 255 height 20
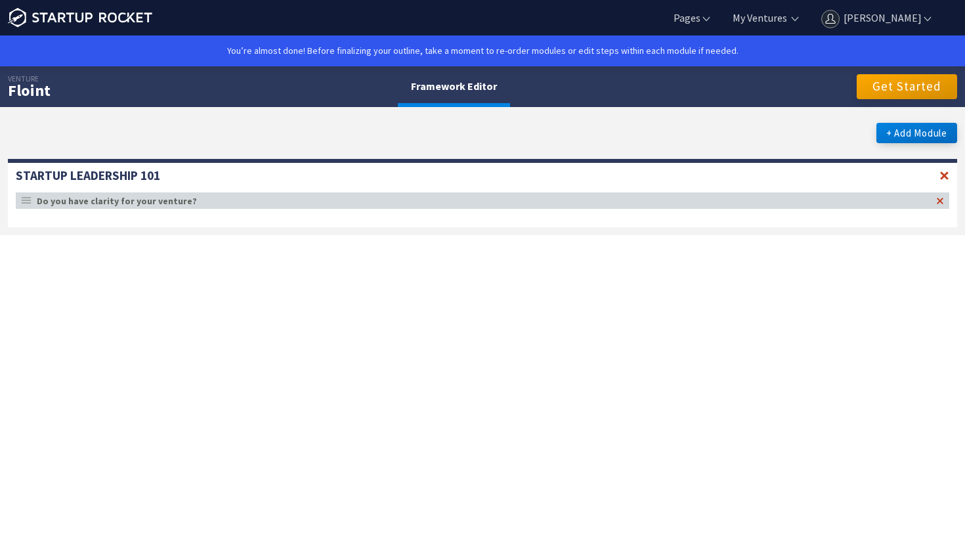
click at [279, 205] on div "Do you have clarity for your venture?" at bounding box center [484, 200] width 894 height 9
click at [83, 207] on header "notitle Do you have clarity for your venture?" at bounding box center [482, 200] width 933 height 16
click at [946, 182] on div "Startup Leadership 101 notitle Do you have clarity for your venture?" at bounding box center [482, 193] width 949 height 68
click at [942, 173] on div at bounding box center [944, 175] width 10 height 11
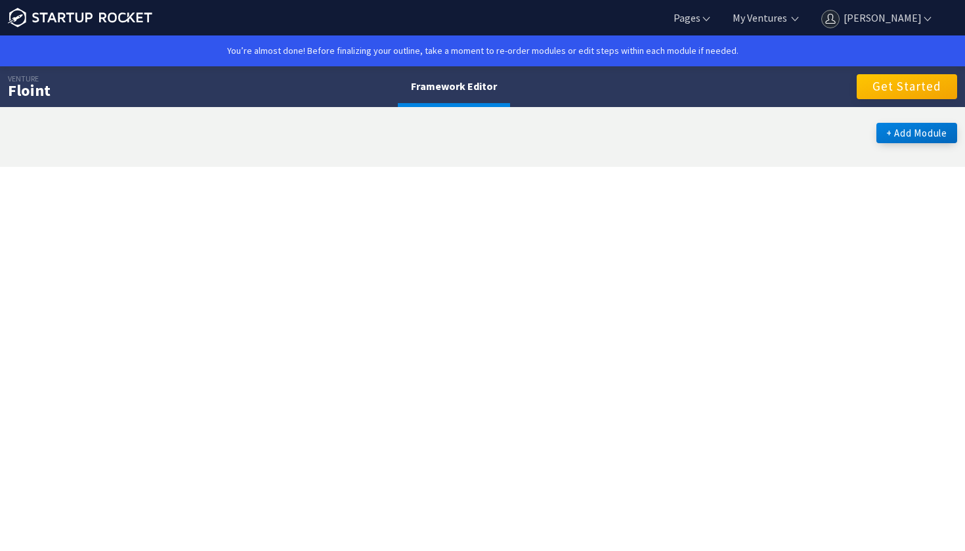
click at [919, 91] on button "Get Started" at bounding box center [906, 86] width 100 height 25
click at [928, 129] on button "+ Add Module" at bounding box center [916, 133] width 81 height 20
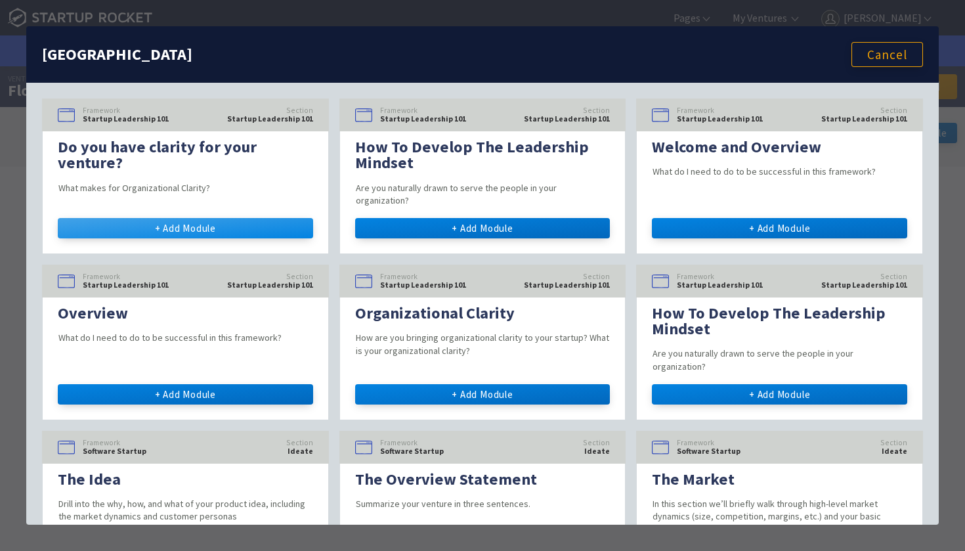
click at [280, 218] on button "+ Add Module" at bounding box center [185, 228] width 255 height 20
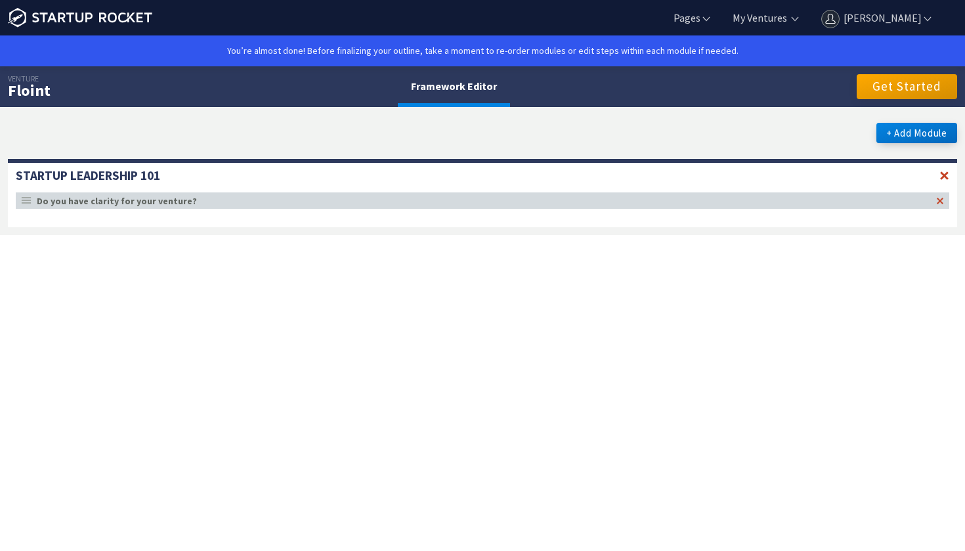
click at [930, 70] on header "VENTURE Floint Framework Editor Get Started" at bounding box center [482, 86] width 965 height 41
click at [910, 85] on button "Get Started" at bounding box center [906, 86] width 100 height 25
click at [141, 203] on div "Do you have clarity for your venture?" at bounding box center [484, 200] width 894 height 9
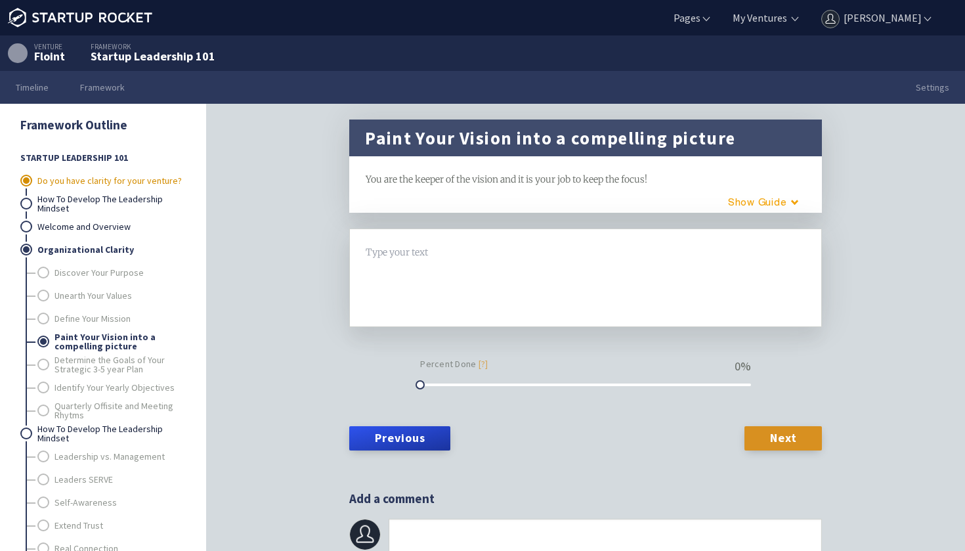
click at [57, 185] on link "Do you have clarity for your venture?" at bounding box center [110, 180] width 147 height 23
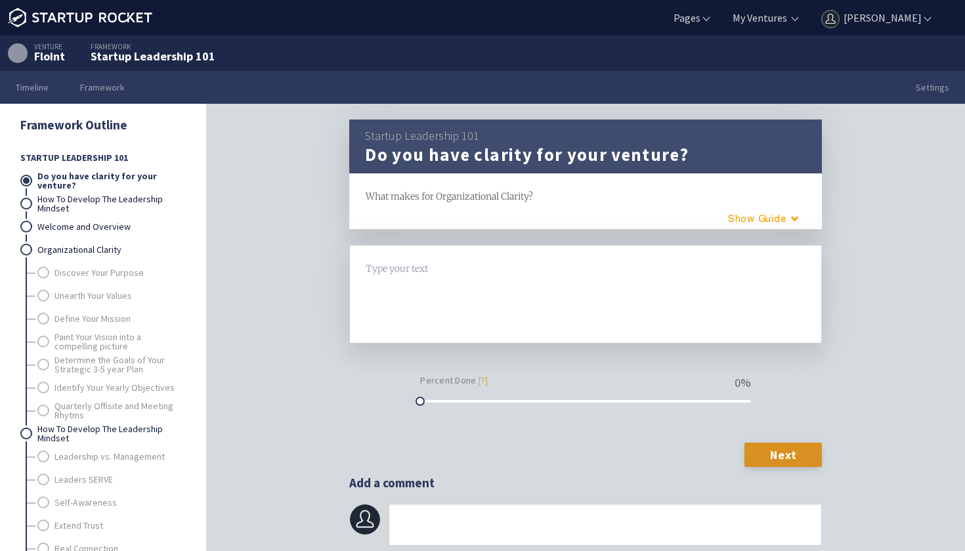
click at [401, 253] on div "Type your text H1 H2" at bounding box center [585, 294] width 472 height 98
click at [402, 277] on div at bounding box center [585, 294] width 439 height 66
click at [31, 198] on ul "Do you have clarity for your venture? How To Develop The Leadership Mindset Wel…" at bounding box center [102, 387] width 164 height 436
click at [56, 206] on link "How To Develop The Leadership Mindset" at bounding box center [110, 203] width 147 height 23
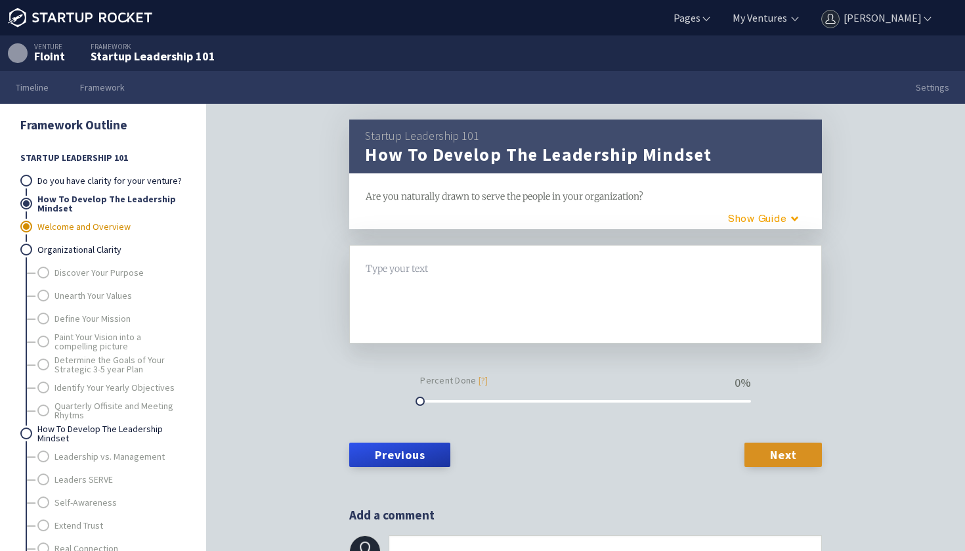
click at [58, 226] on link "Welcome and Overview" at bounding box center [110, 226] width 147 height 23
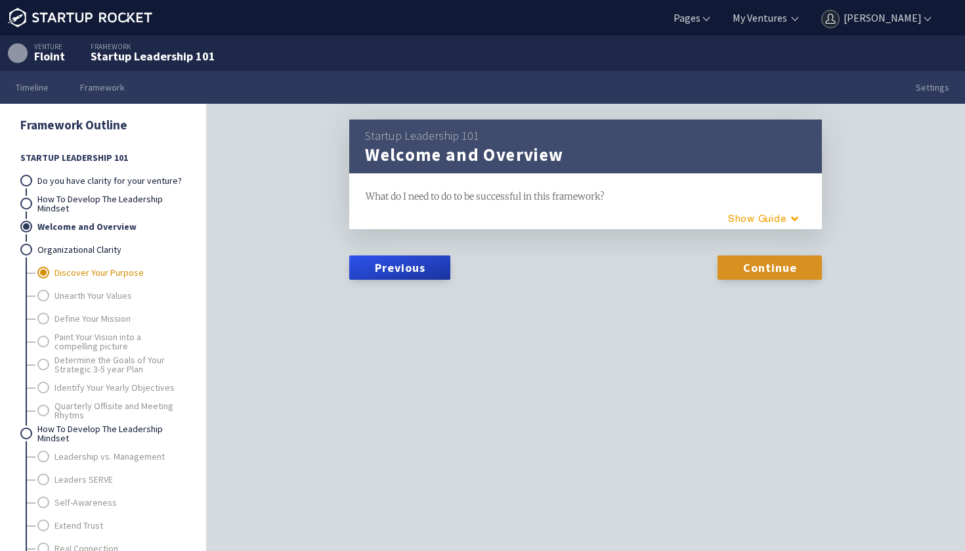
click at [54, 272] on link "Discover Your Purpose" at bounding box center [119, 272] width 130 height 23
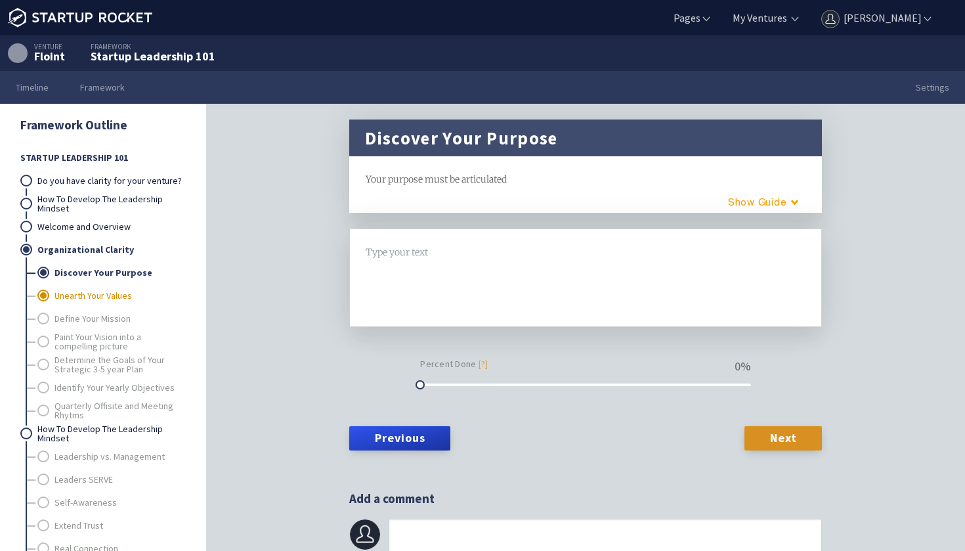
click at [80, 299] on link "Unearth Your Values" at bounding box center [119, 295] width 130 height 23
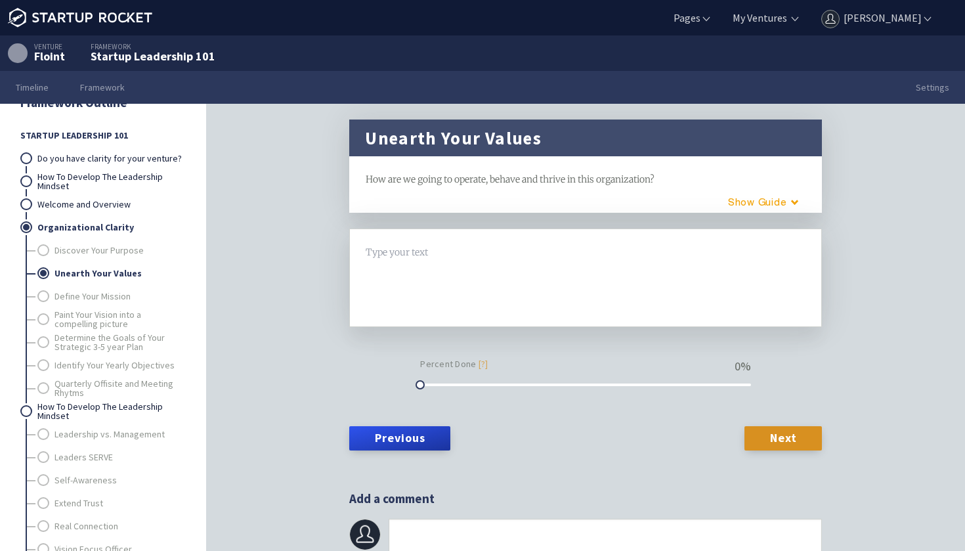
scroll to position [22, 0]
click at [84, 432] on link "Leadership vs. Management" at bounding box center [119, 434] width 130 height 23
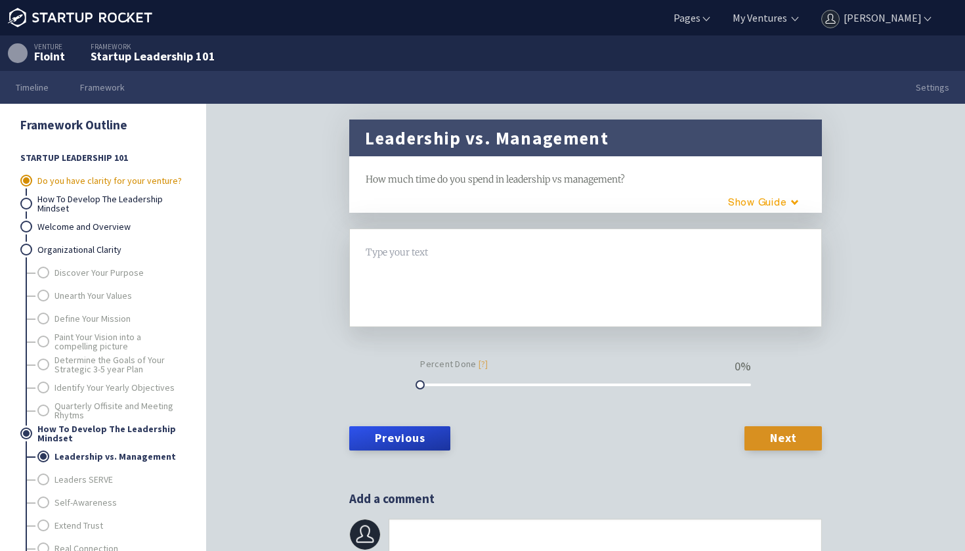
click at [68, 180] on link "Do you have clarity for your venture?" at bounding box center [110, 180] width 147 height 23
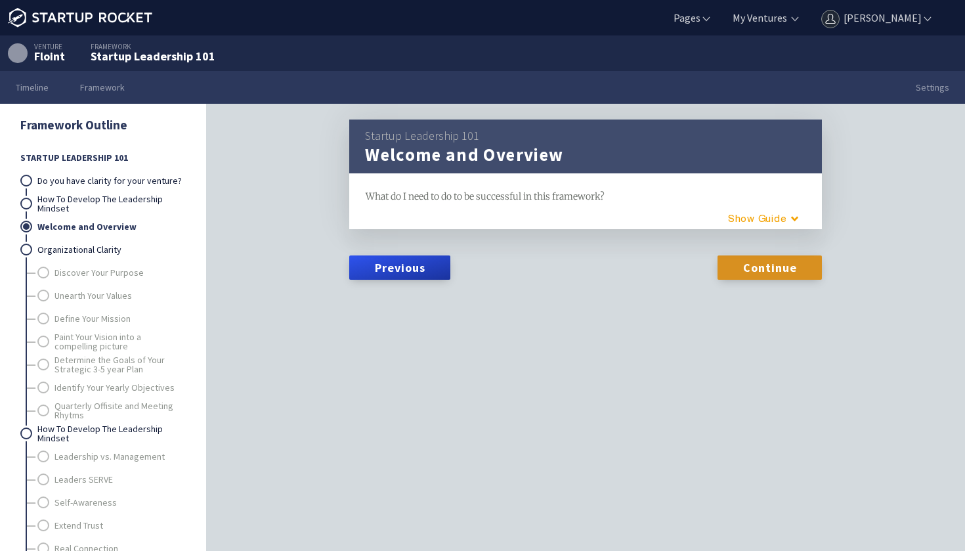
scroll to position [1, 0]
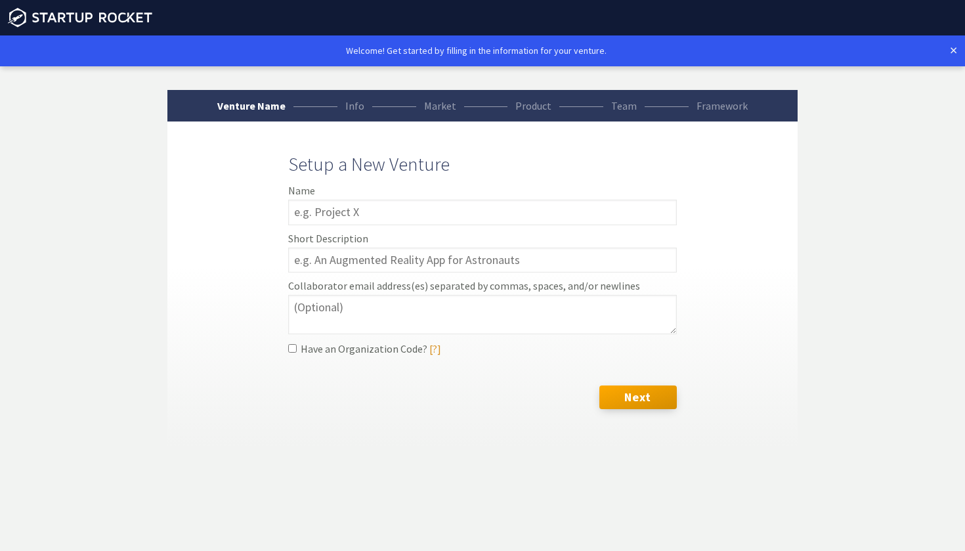
scroll to position [31, 0]
